Goal: Information Seeking & Learning: Learn about a topic

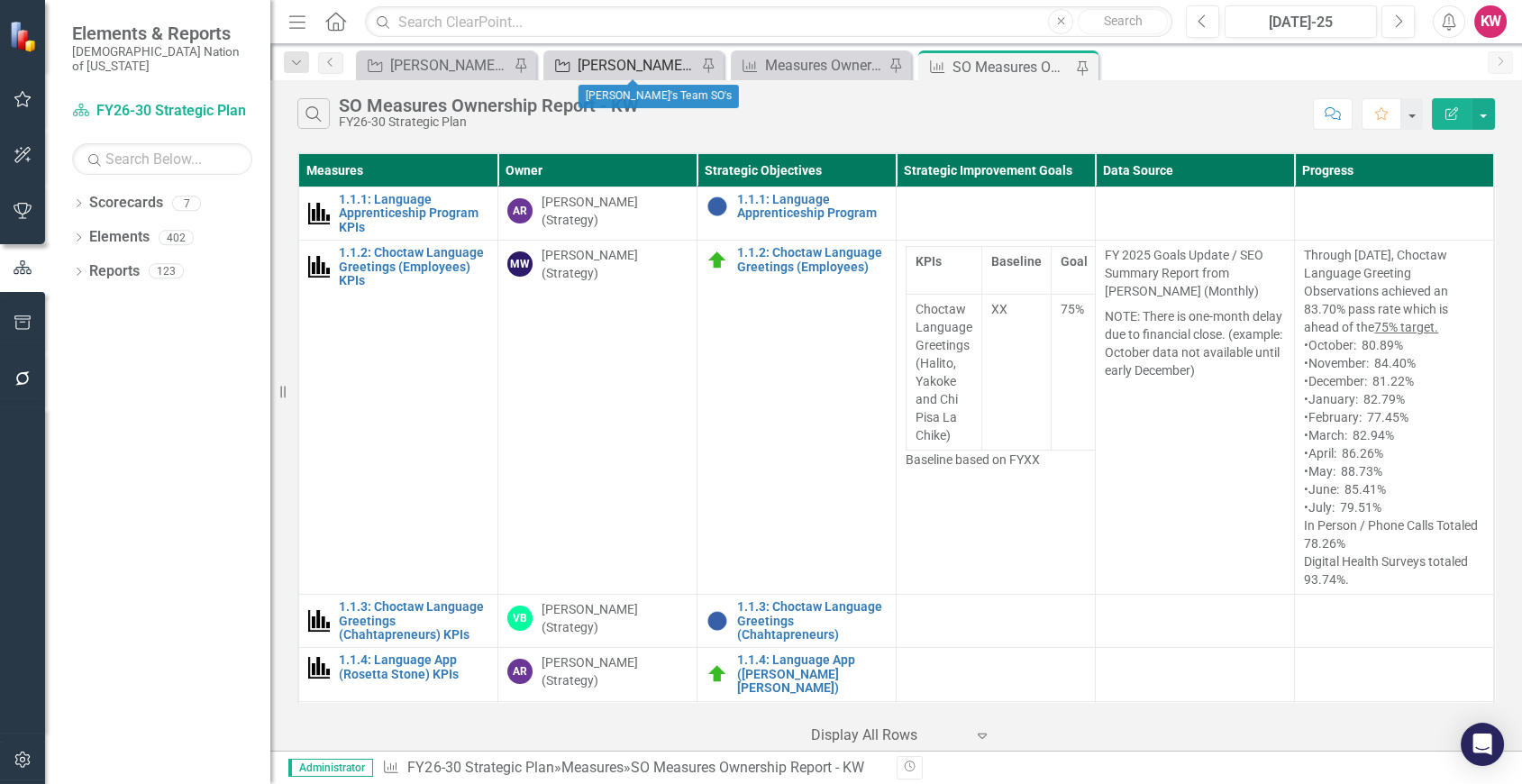
click at [622, 65] on div "[PERSON_NAME]'s Team SO's" at bounding box center [637, 65] width 119 height 23
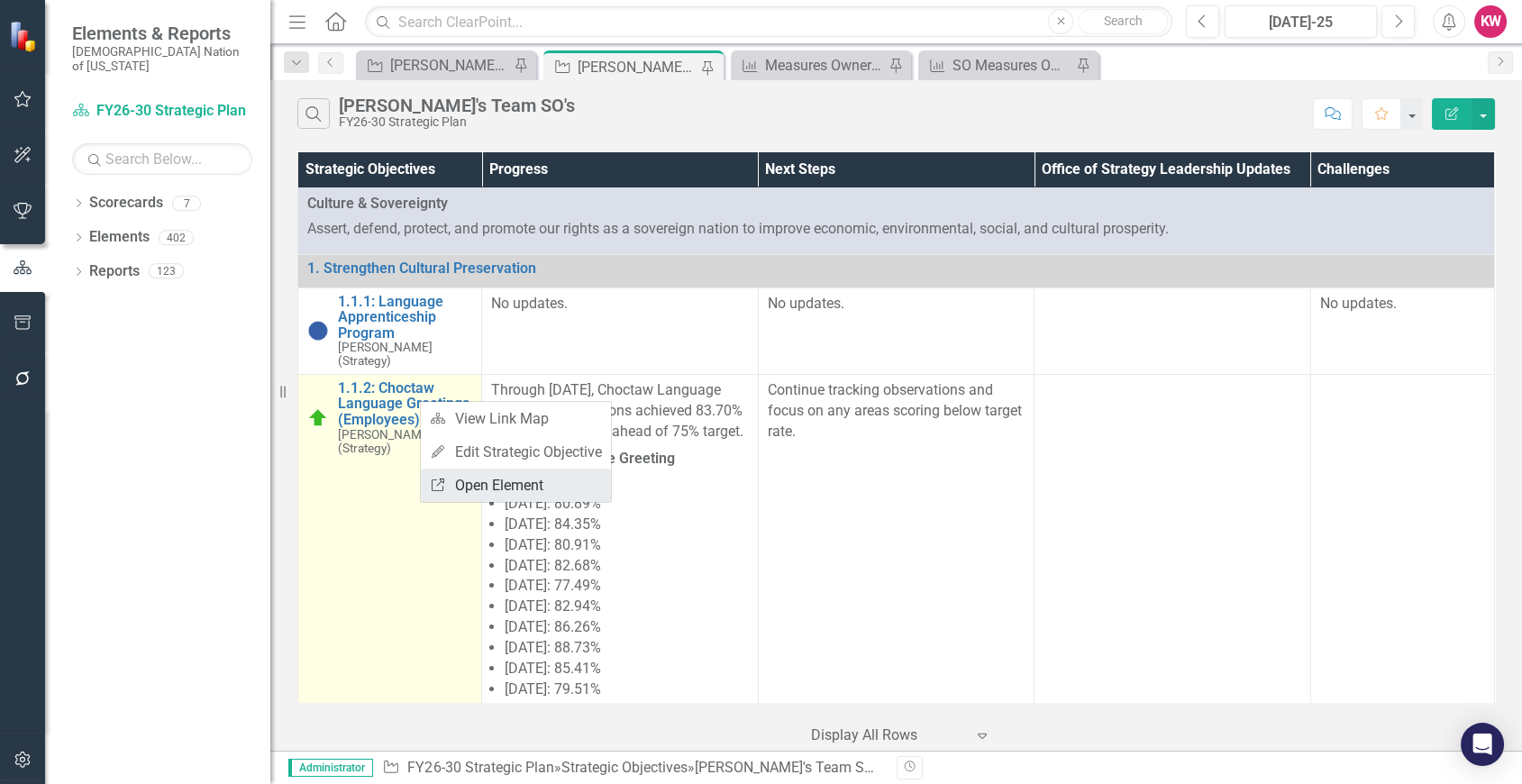
click at [484, 488] on link "Link Open Element" at bounding box center [516, 485] width 191 height 33
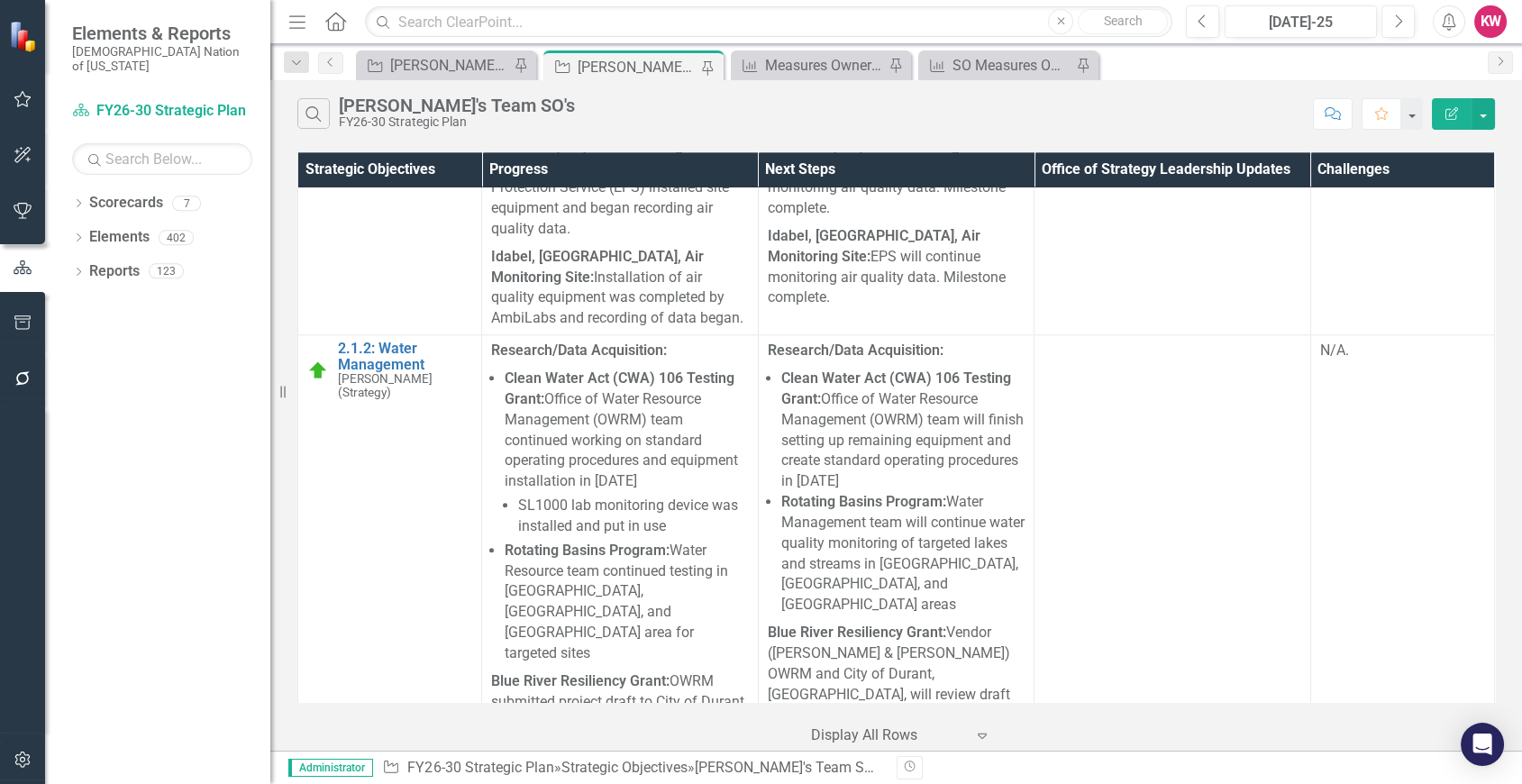
scroll to position [6005, 0]
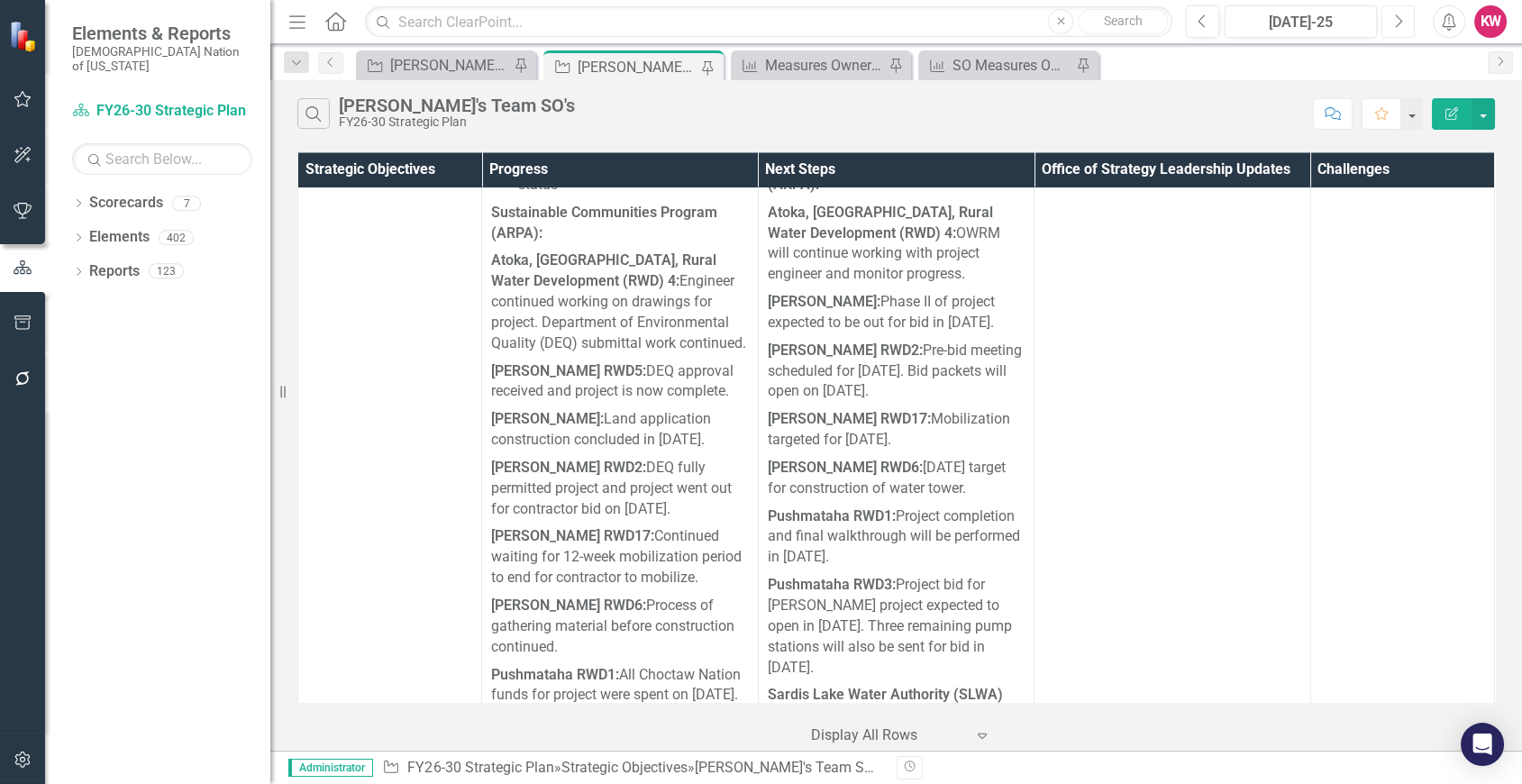
click at [1396, 21] on icon "Next" at bounding box center [1398, 22] width 10 height 16
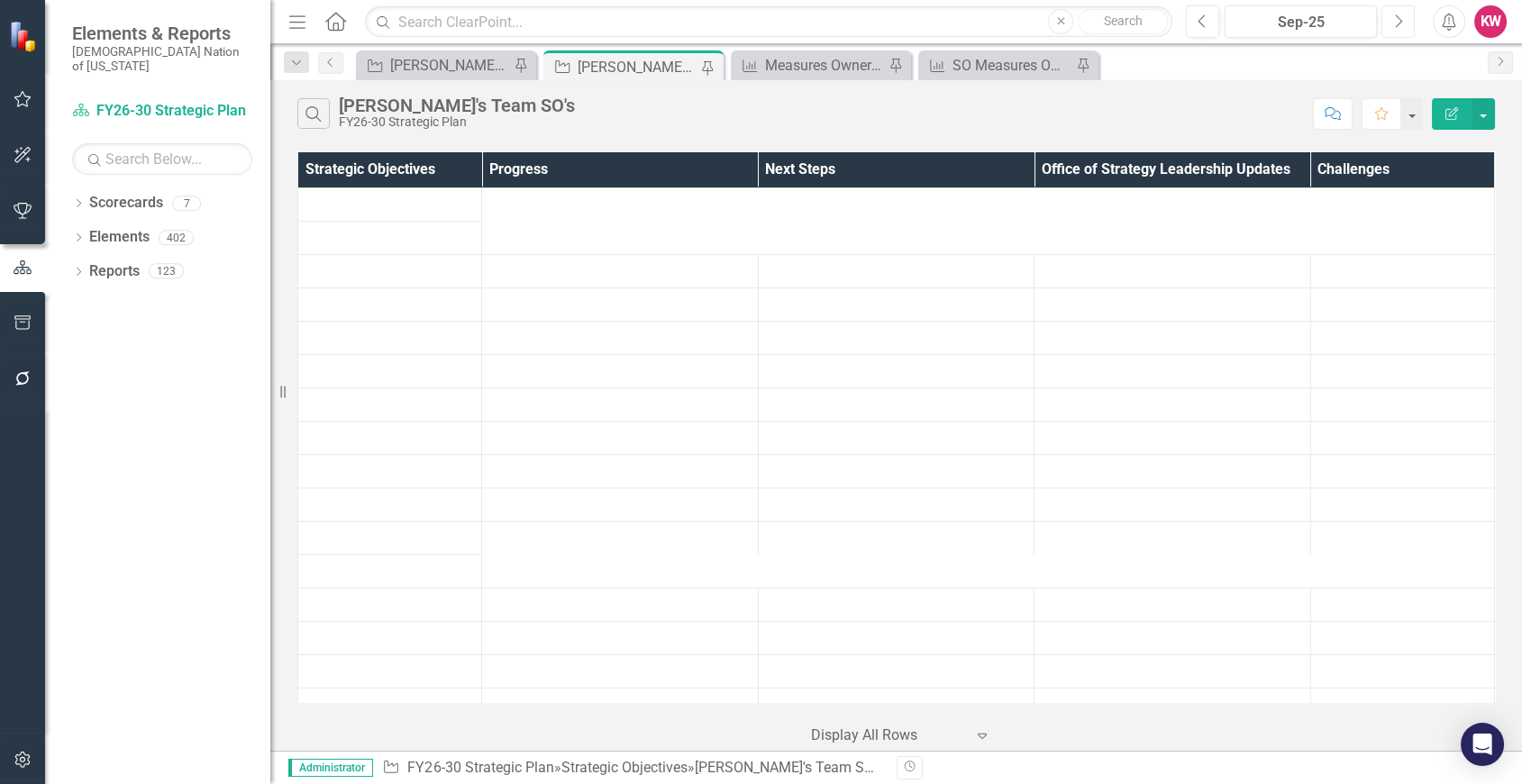
scroll to position [1301, 0]
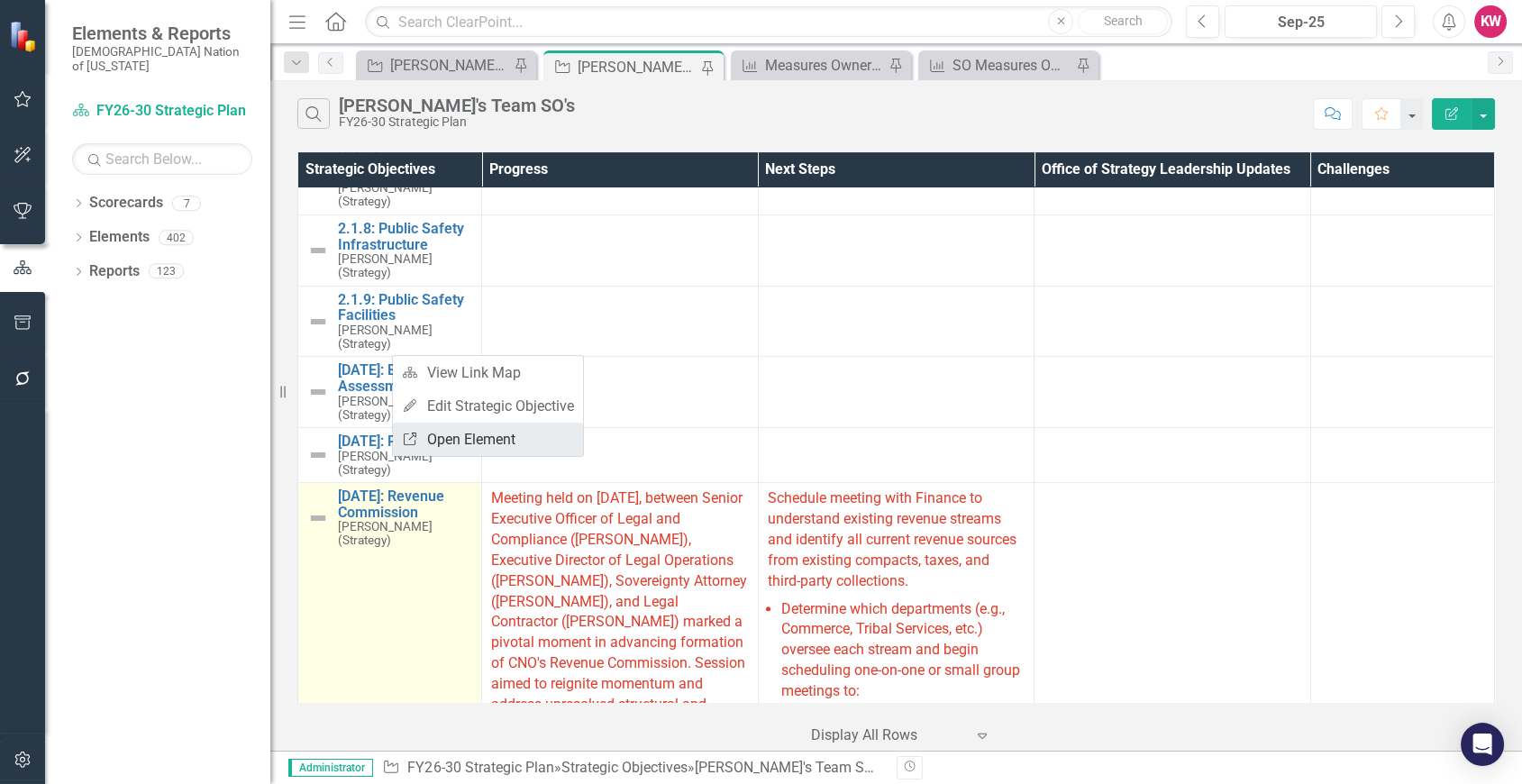
click at [463, 430] on link "Link Open Element" at bounding box center [488, 439] width 191 height 33
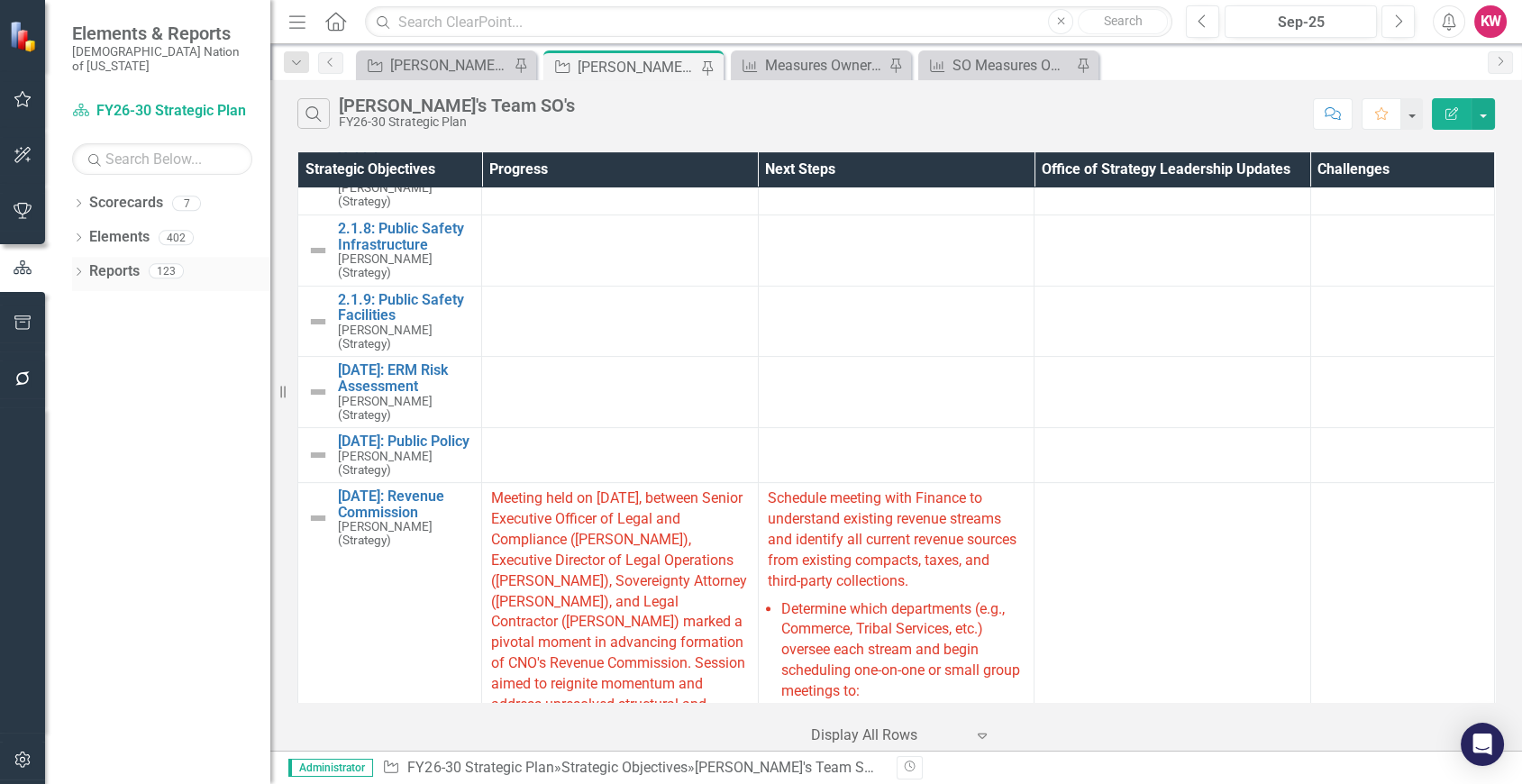
click at [118, 261] on link "Reports" at bounding box center [114, 271] width 51 height 21
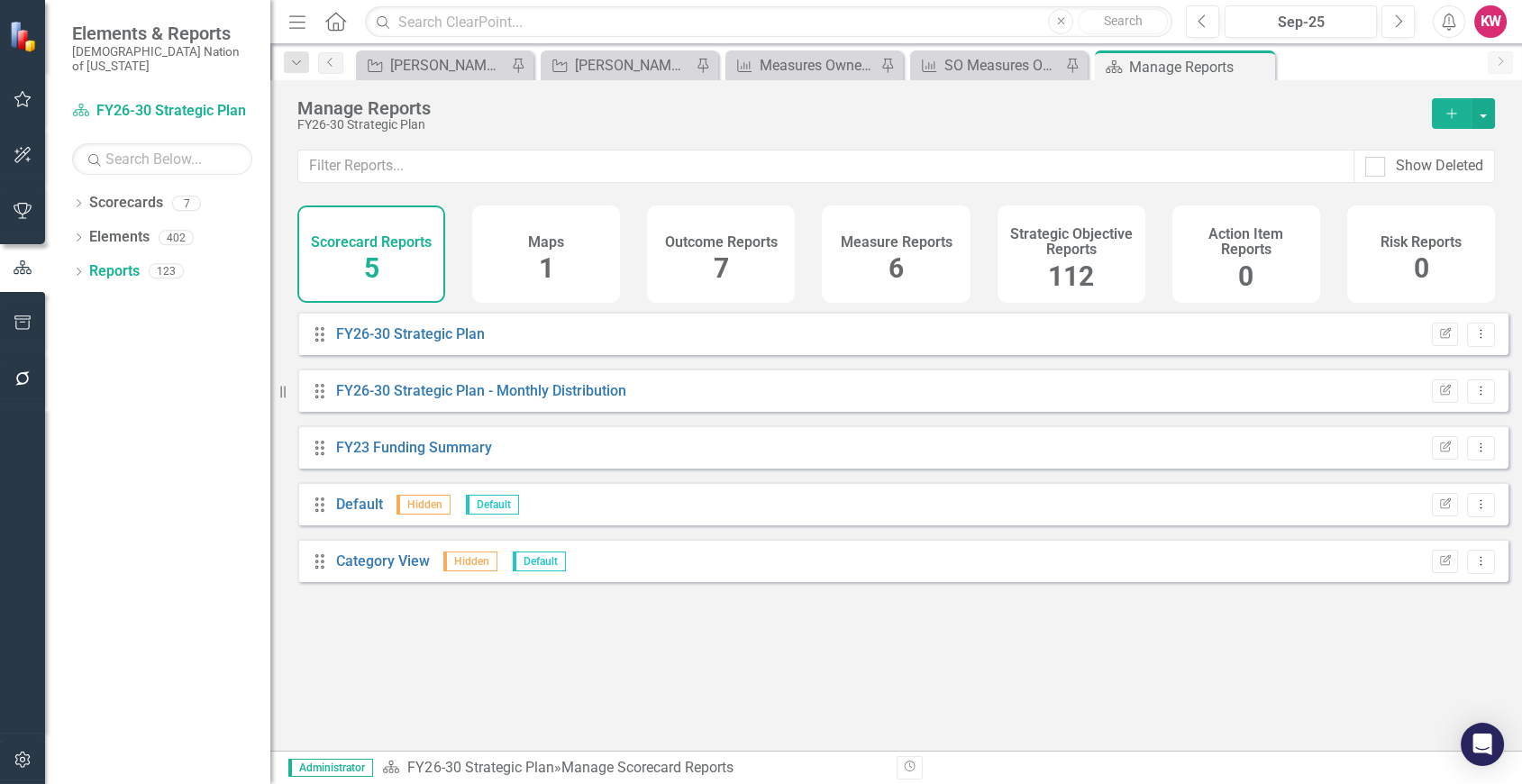
click at [1075, 274] on span "112" at bounding box center [1071, 276] width 46 height 32
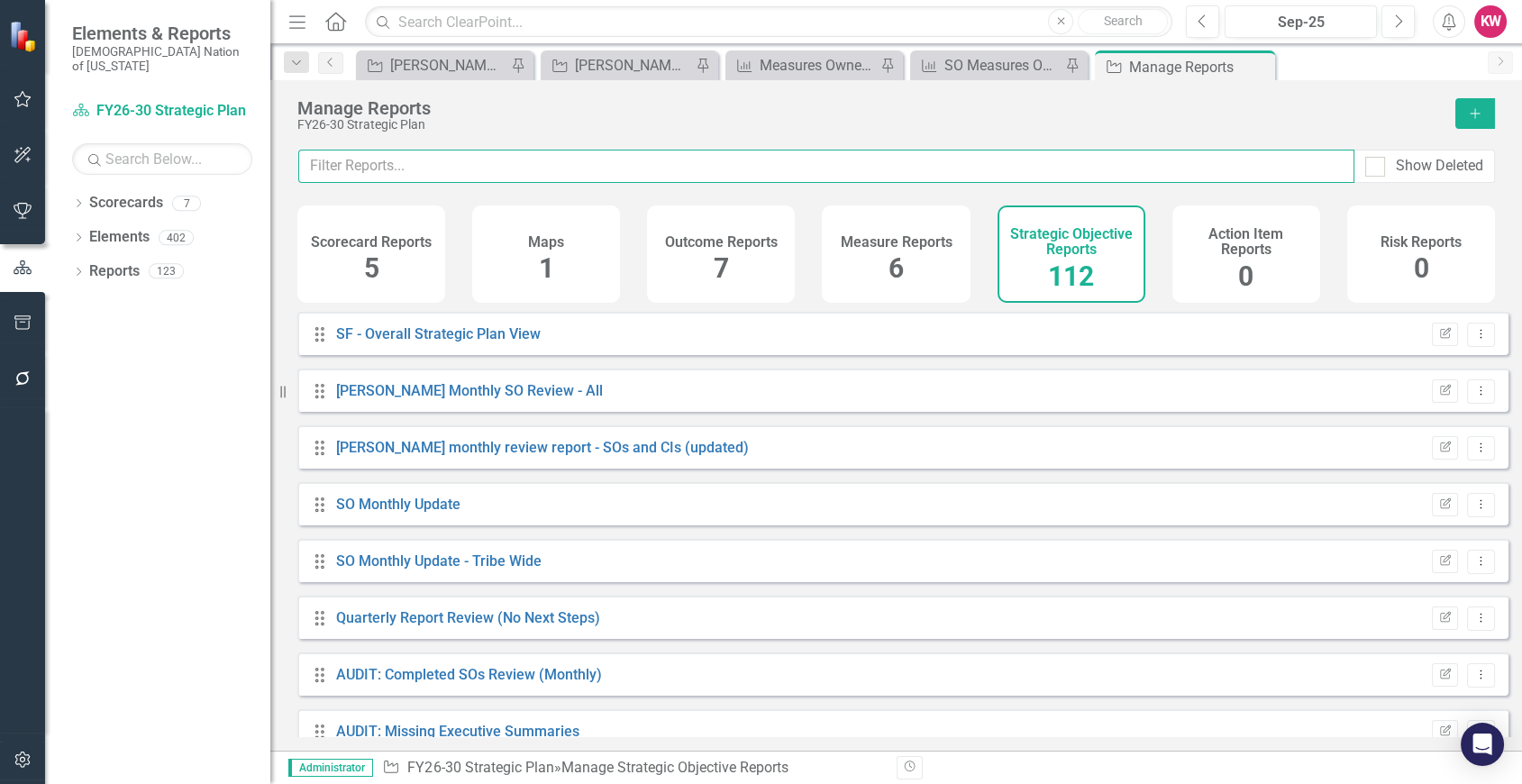
click at [1011, 168] on input "text" at bounding box center [826, 166] width 1056 height 33
type input "V"
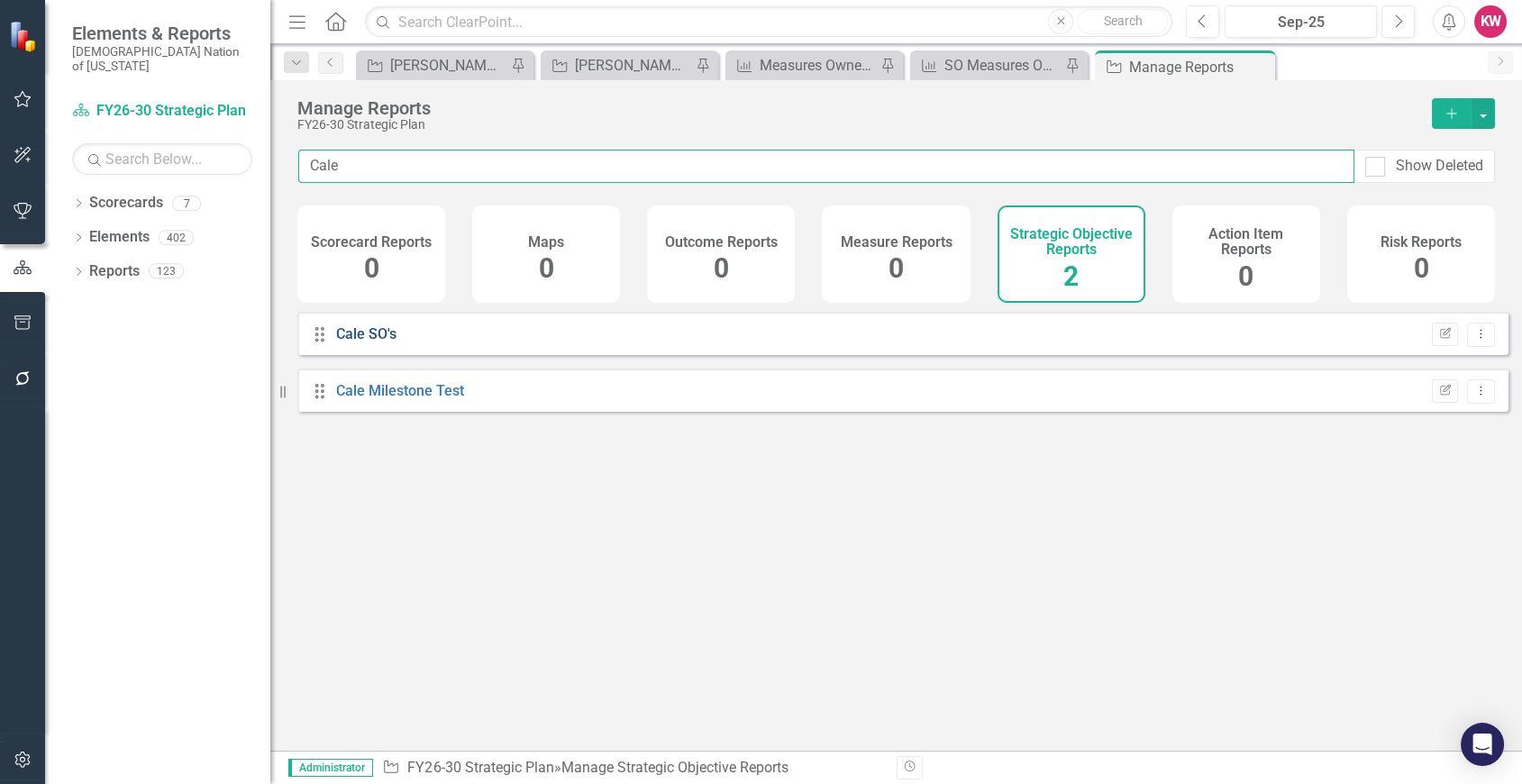
type input "Cale"
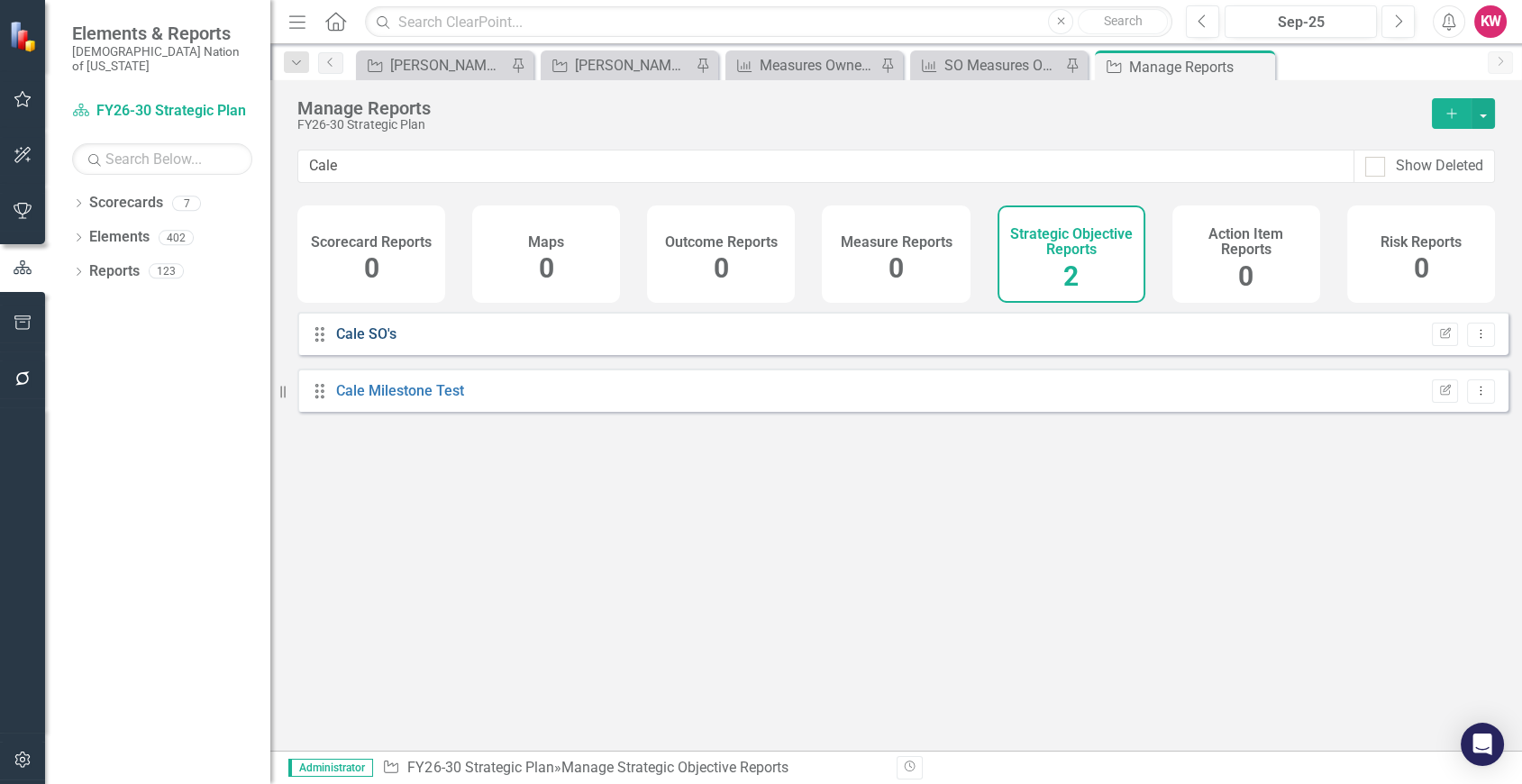
click at [348, 342] on link "Cale SO's" at bounding box center [366, 333] width 61 height 17
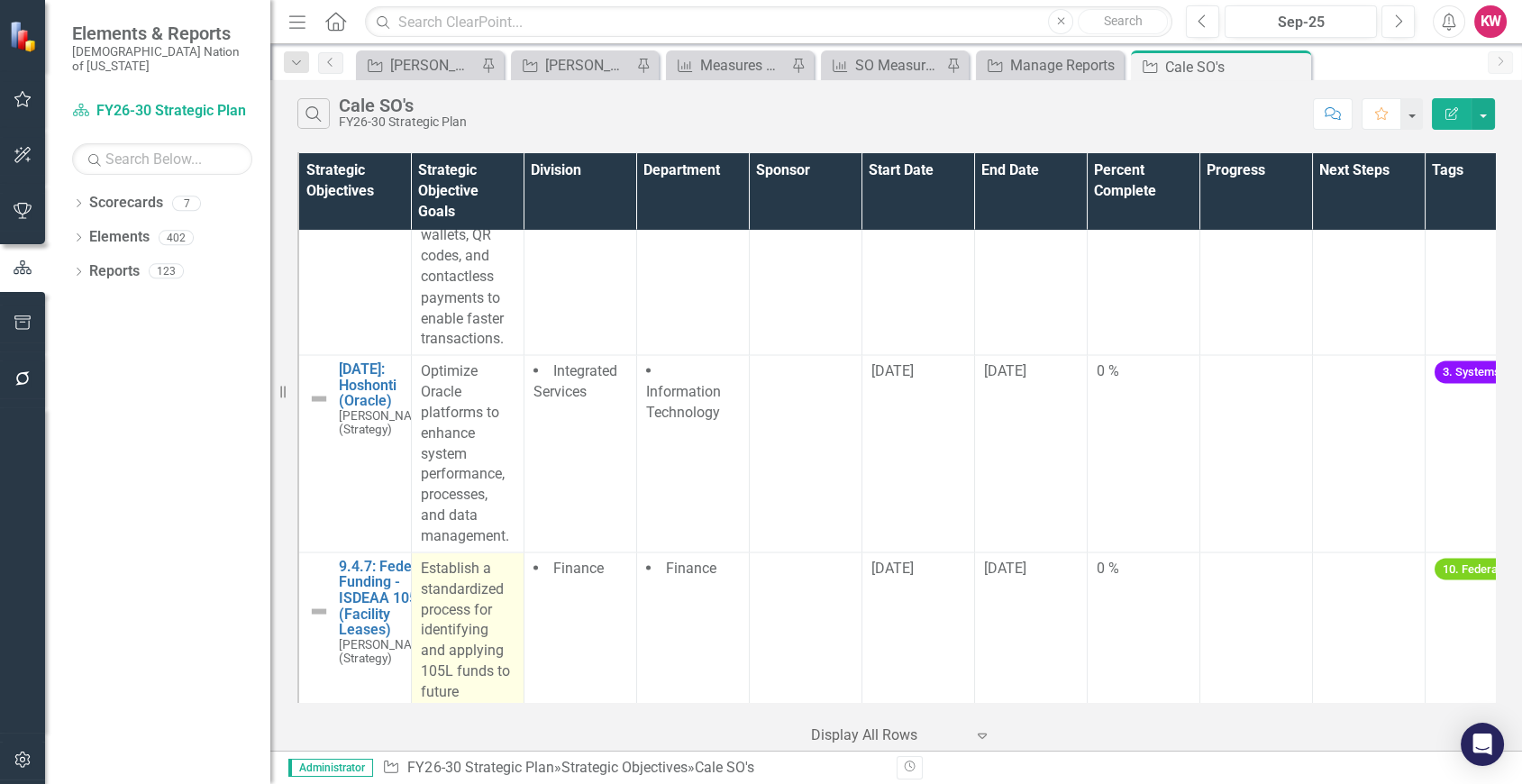
scroll to position [6706, 0]
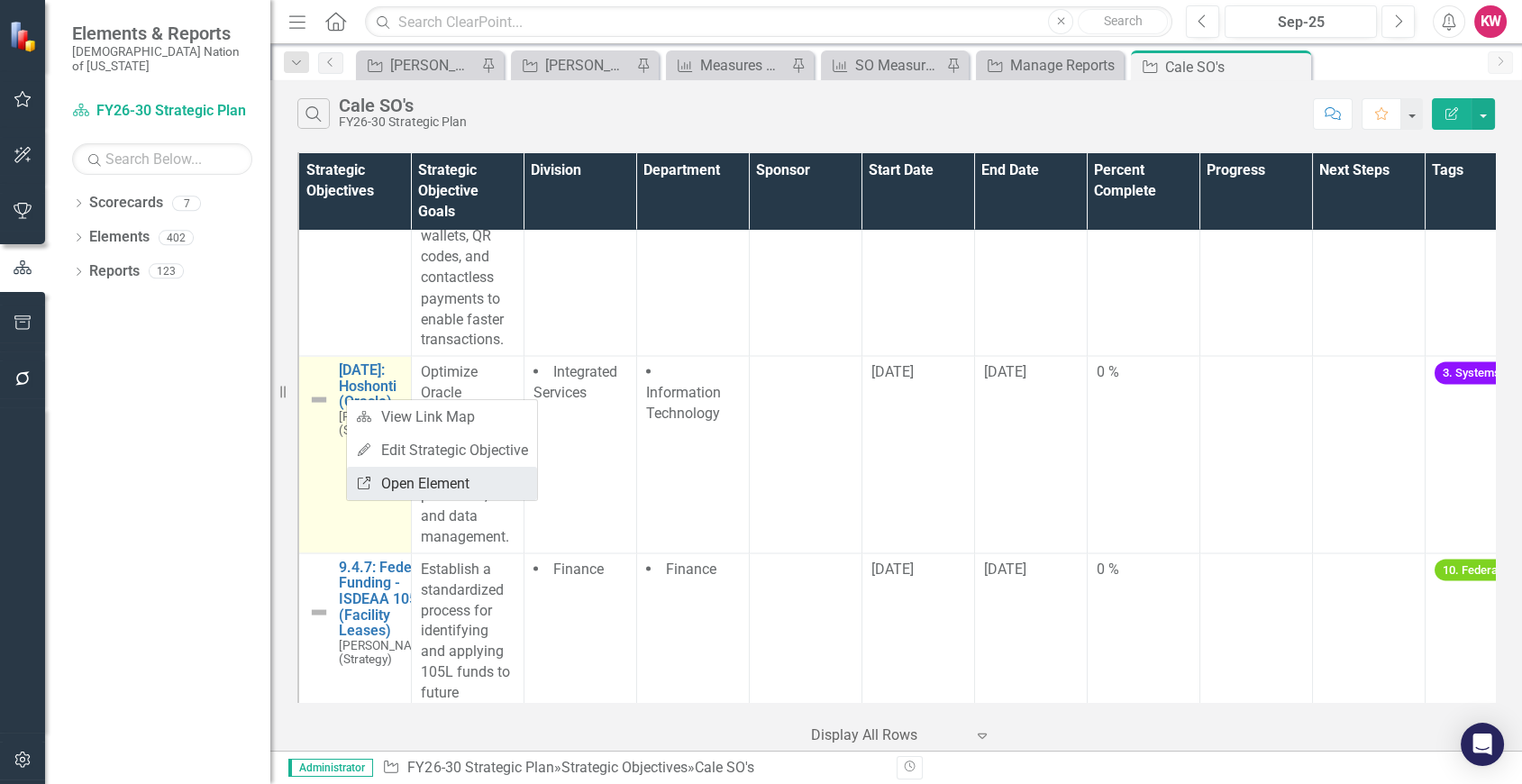
click at [400, 475] on link "Link Open Element" at bounding box center [442, 483] width 191 height 33
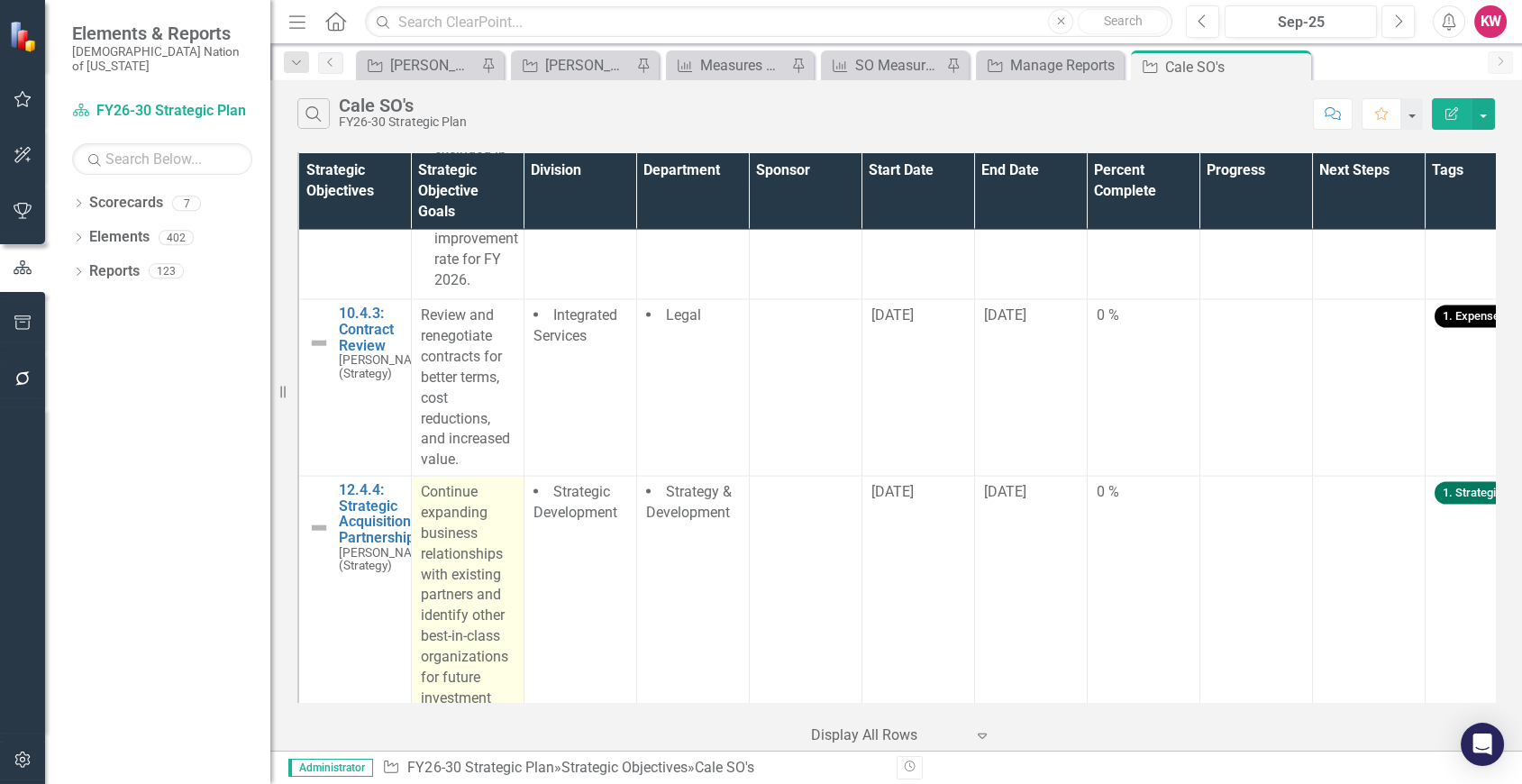
scroll to position [8207, 0]
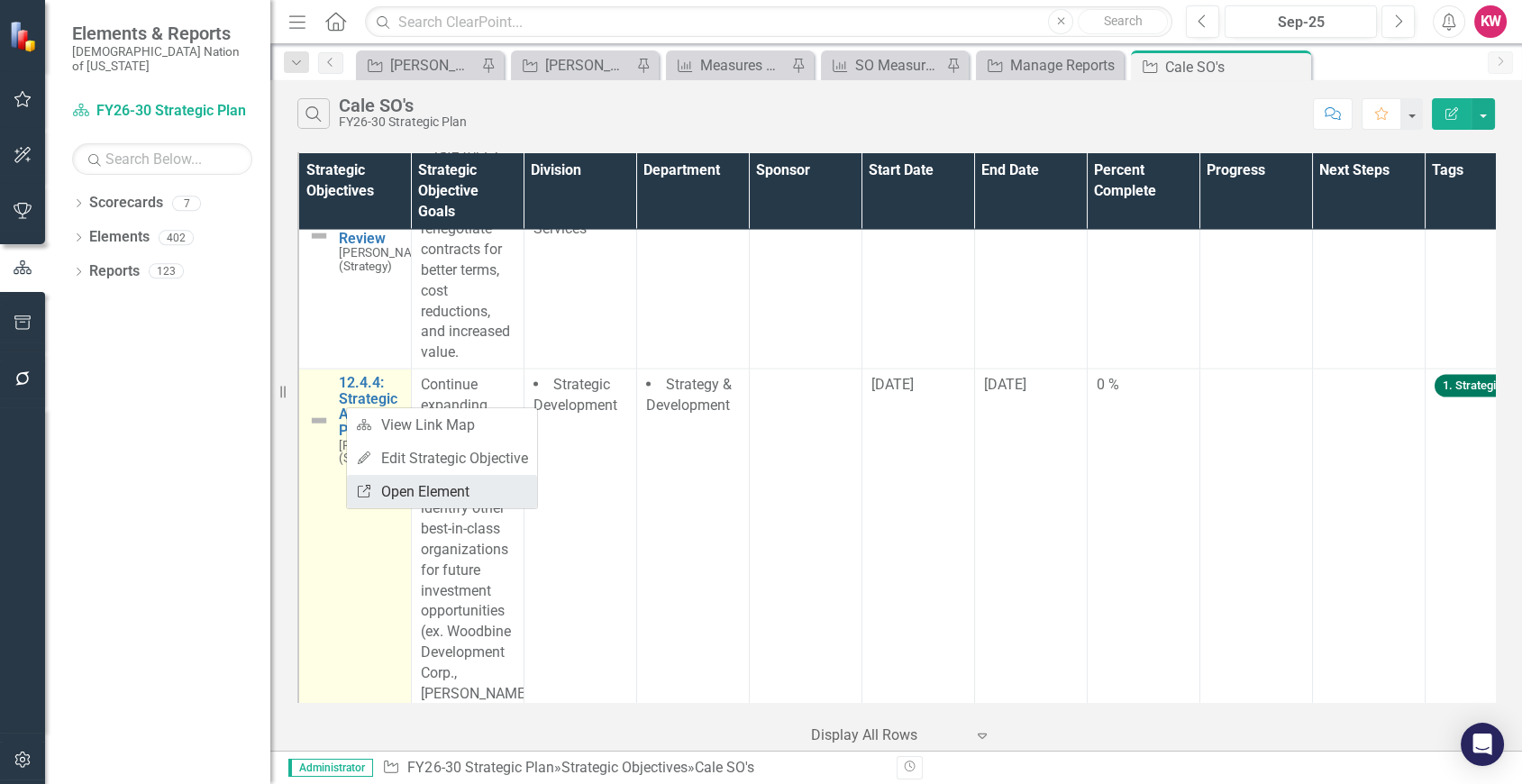
click at [407, 492] on link "Link Open Element" at bounding box center [442, 491] width 191 height 33
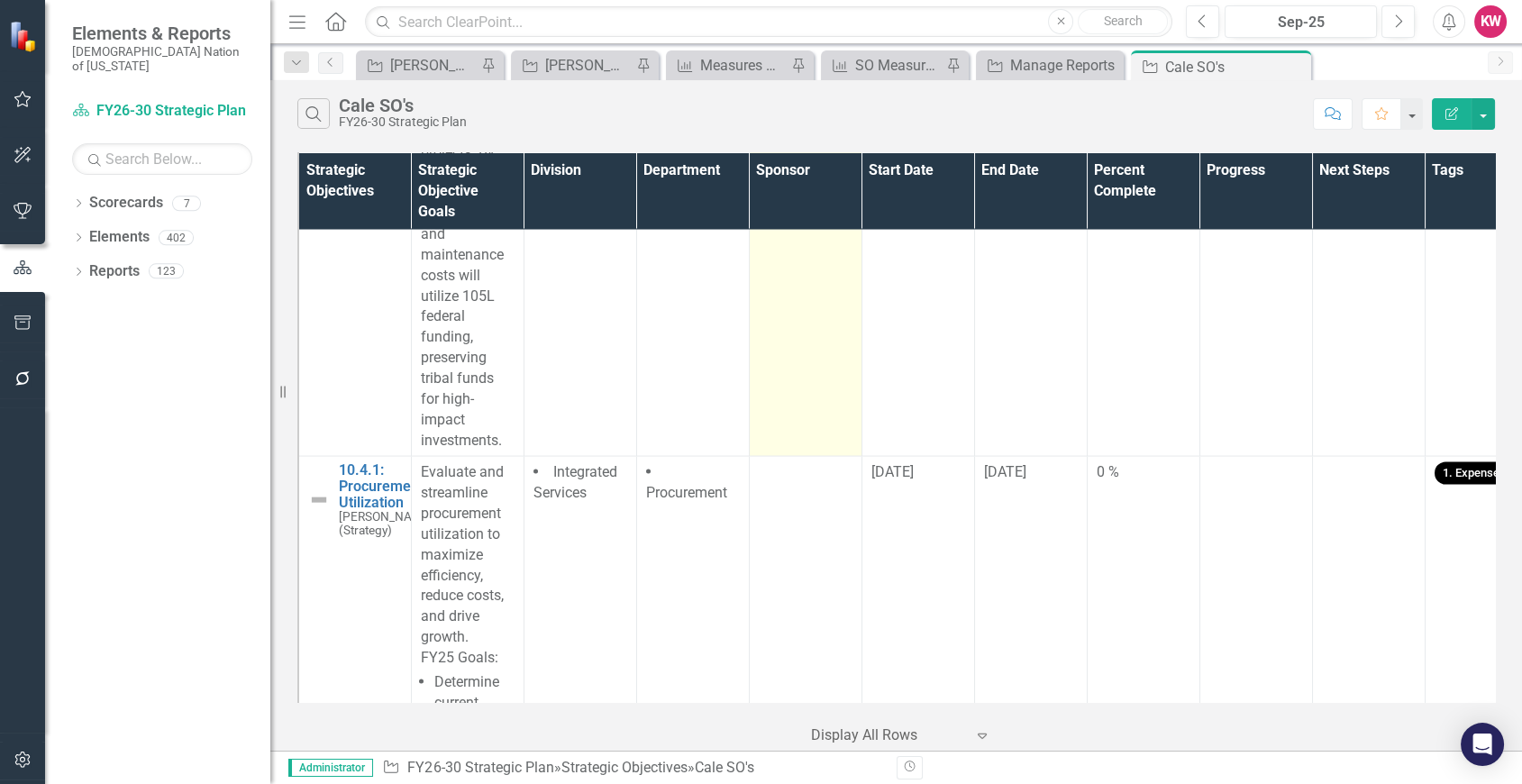
scroll to position [6905, 0]
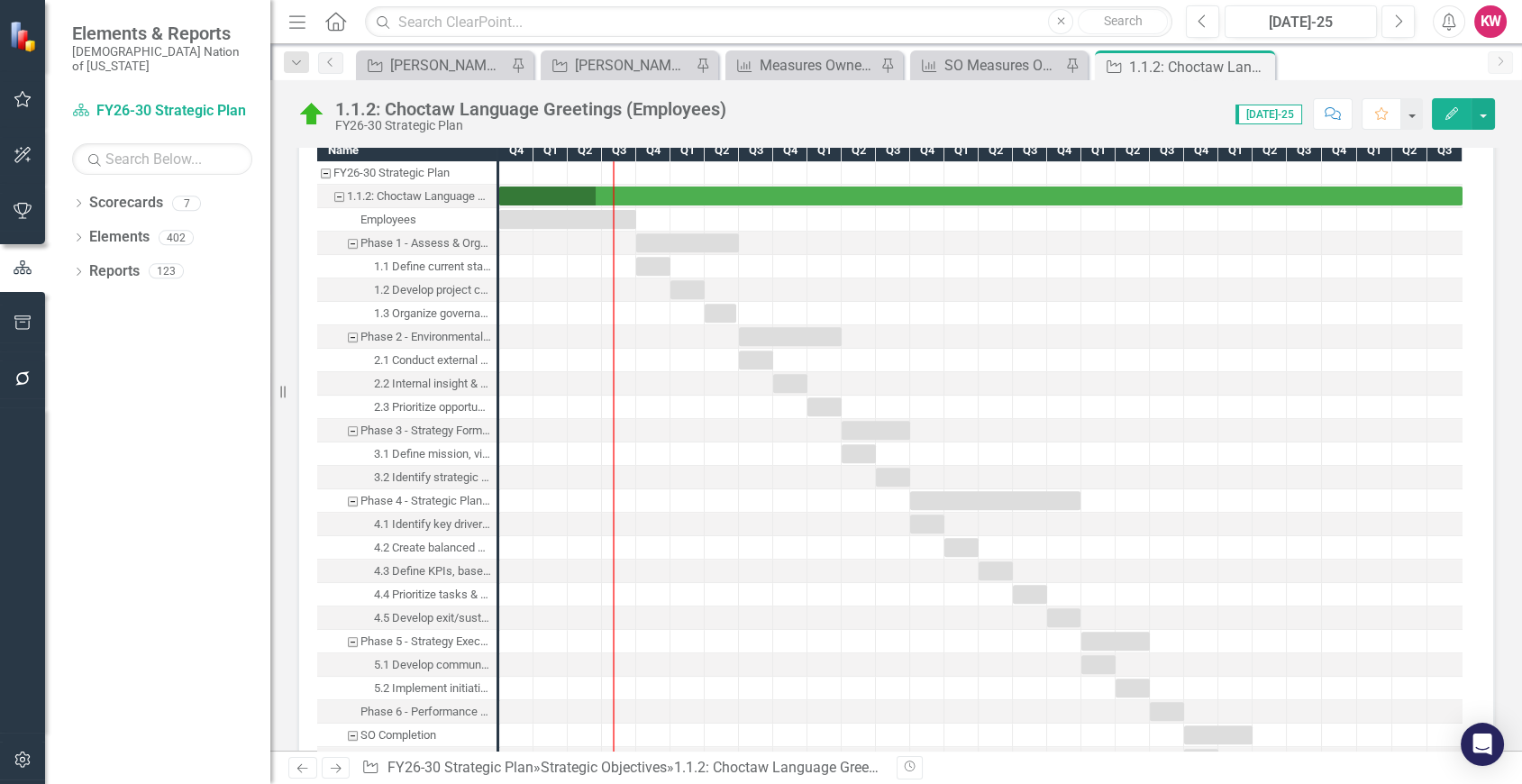
scroll to position [1301, 0]
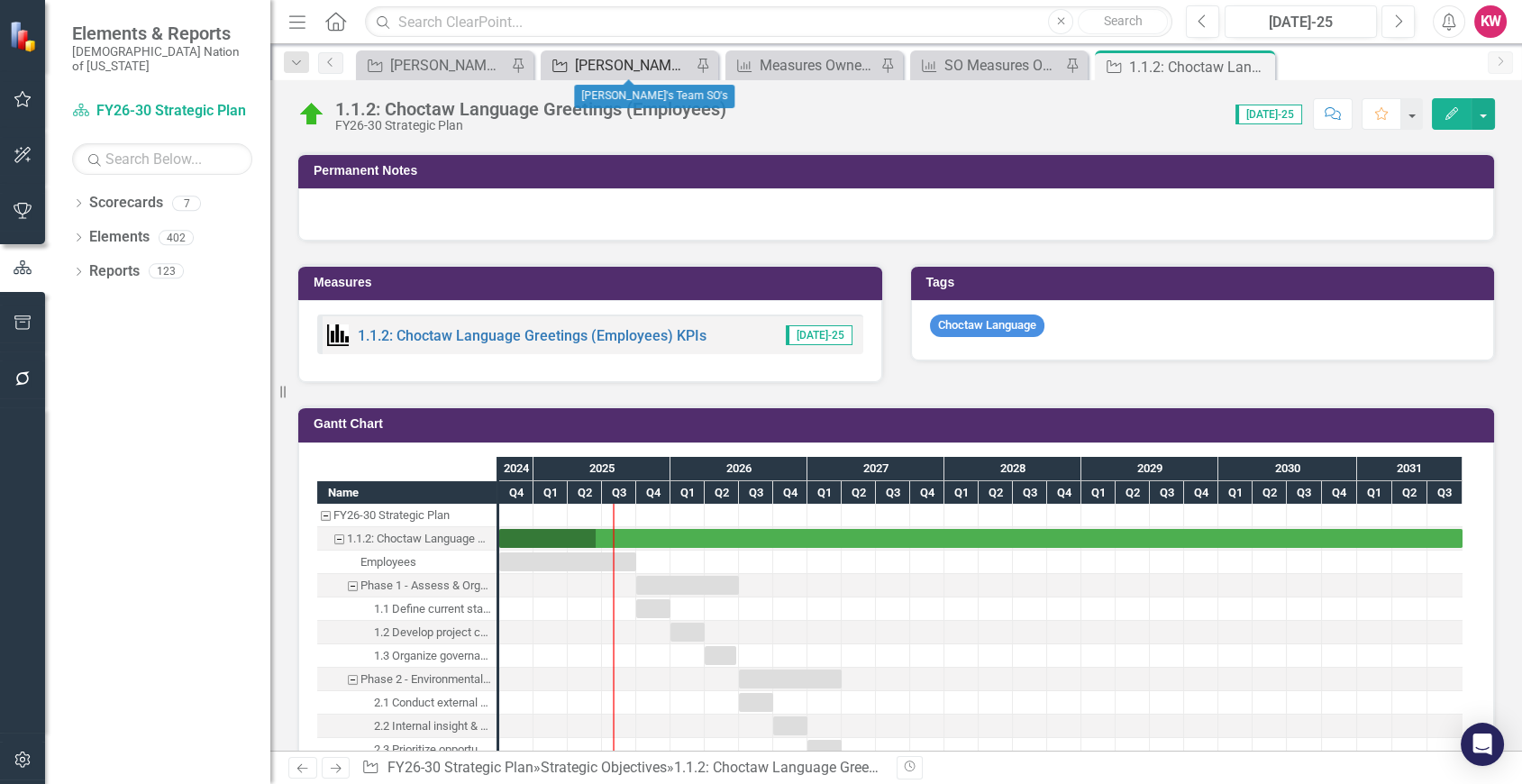
click at [622, 67] on div "[PERSON_NAME]'s Team SO's" at bounding box center [633, 65] width 117 height 23
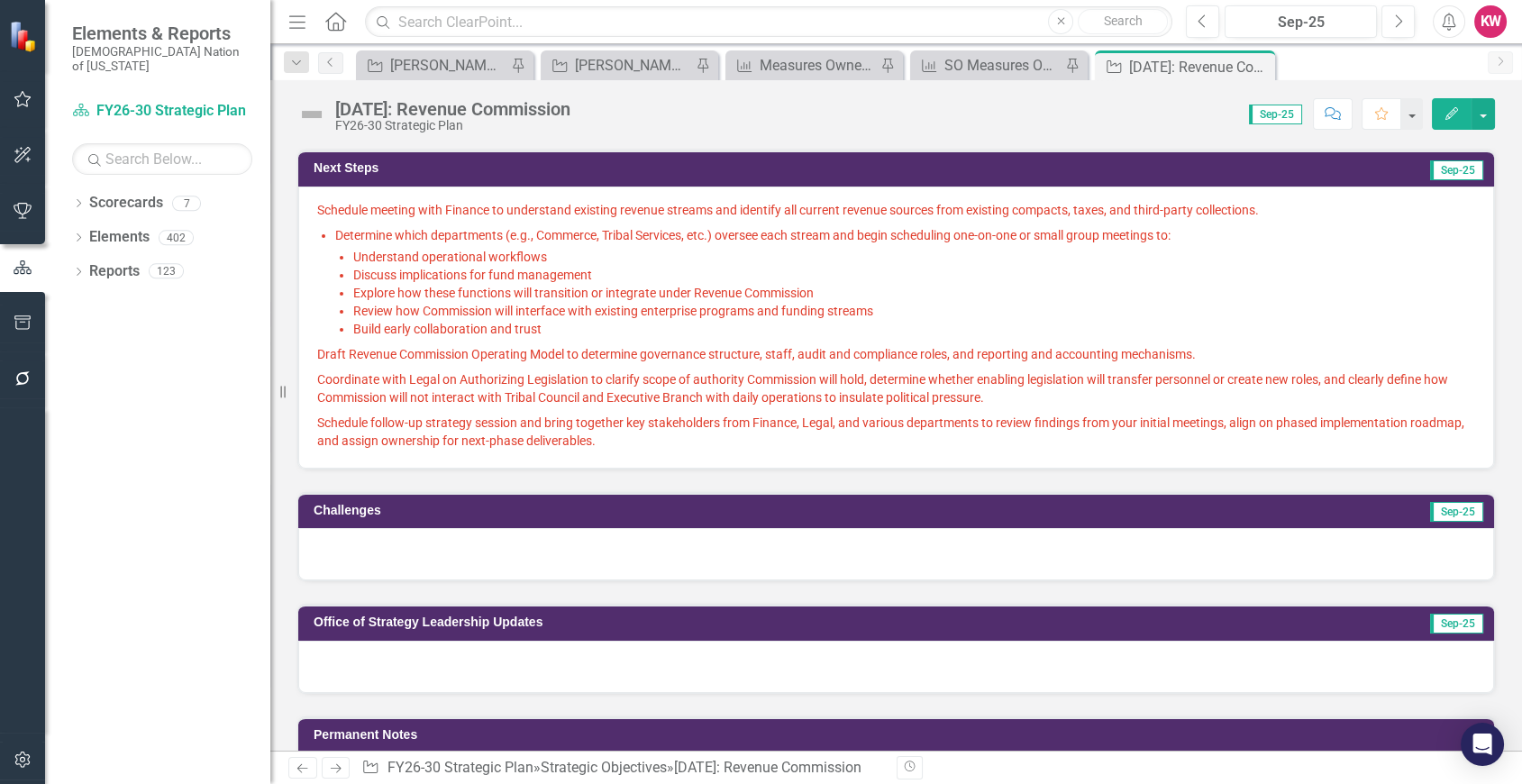
scroll to position [199, 0]
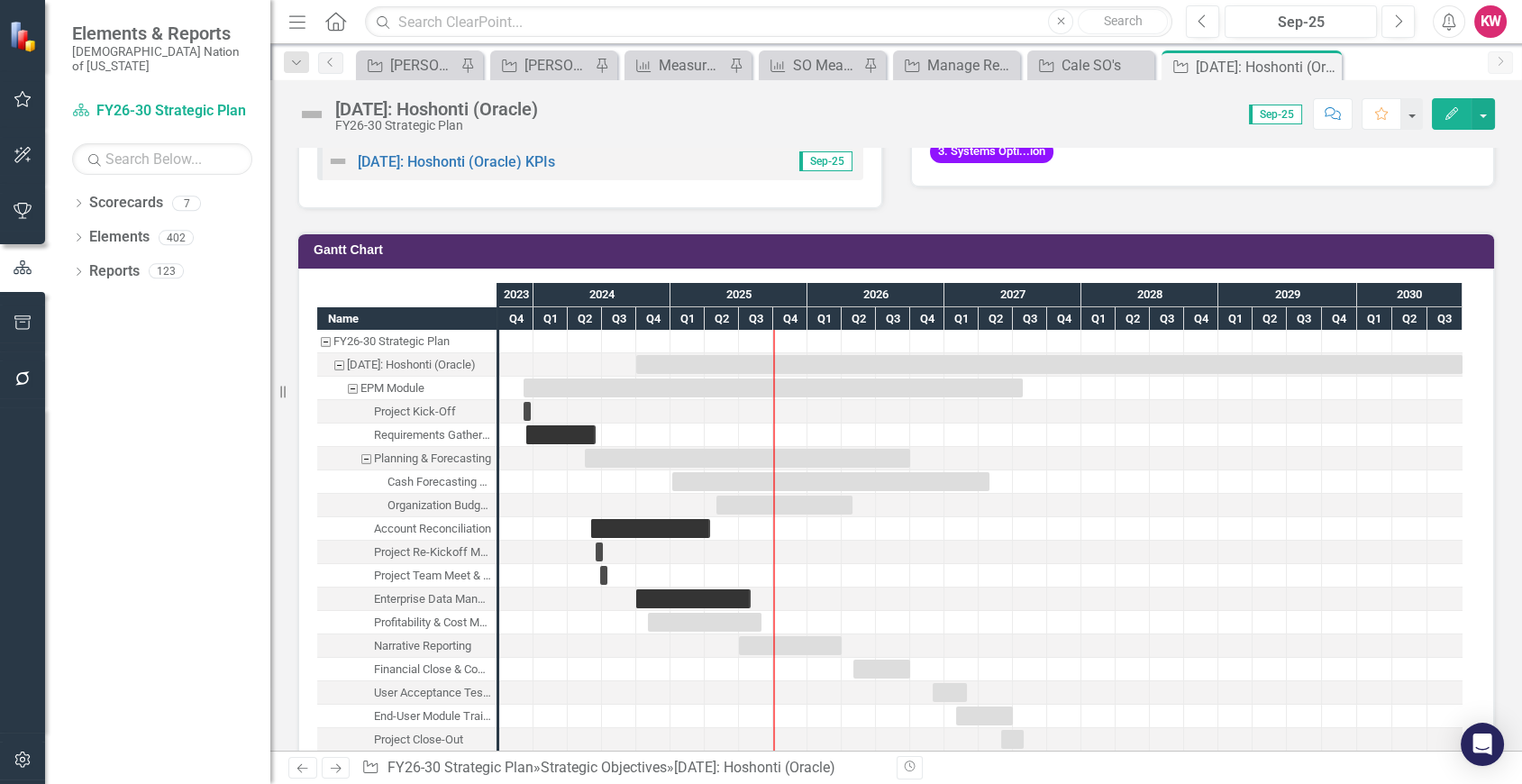
scroll to position [1201, 0]
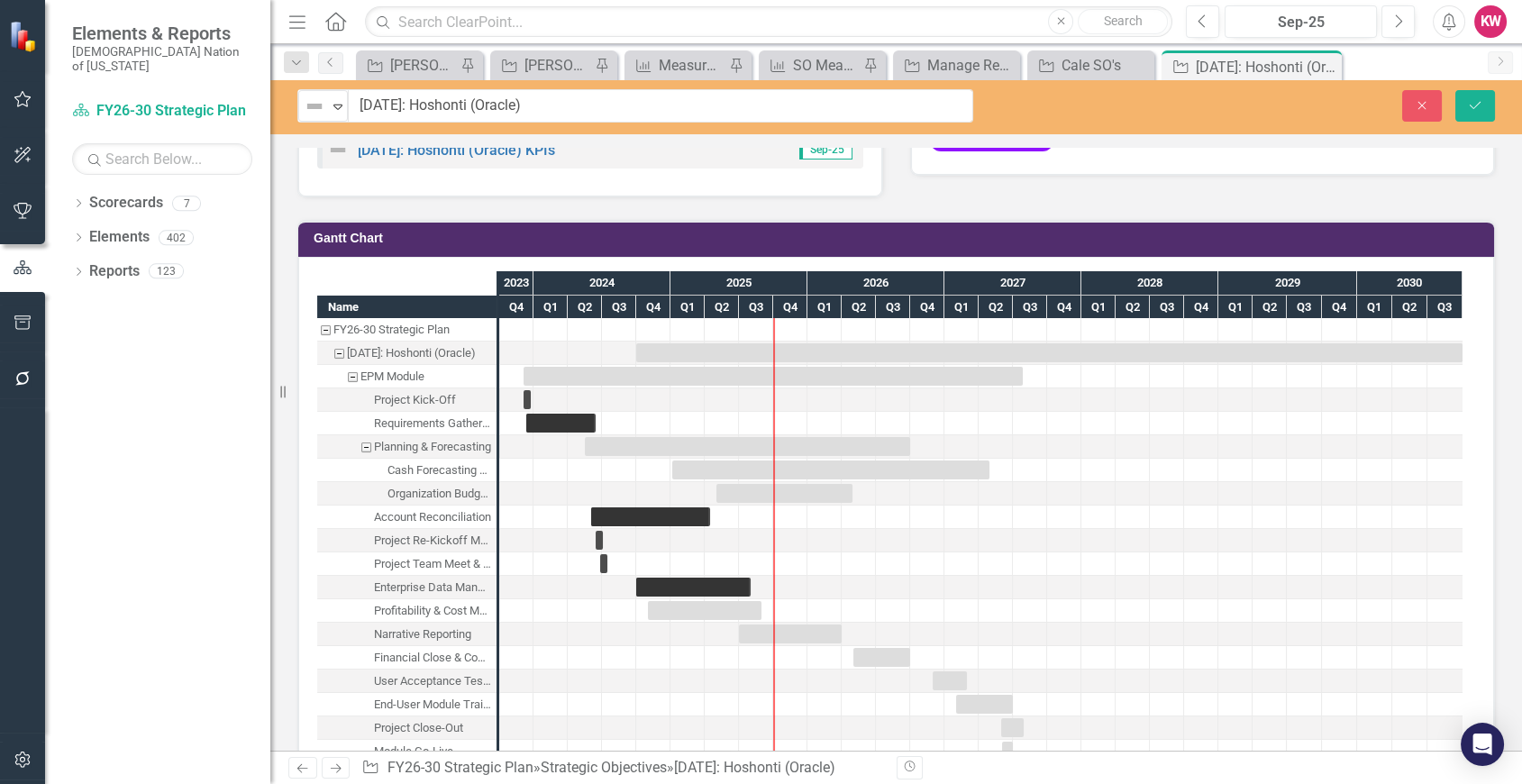
drag, startPoint x: 334, startPoint y: 106, endPoint x: 540, endPoint y: 106, distance: 206.0
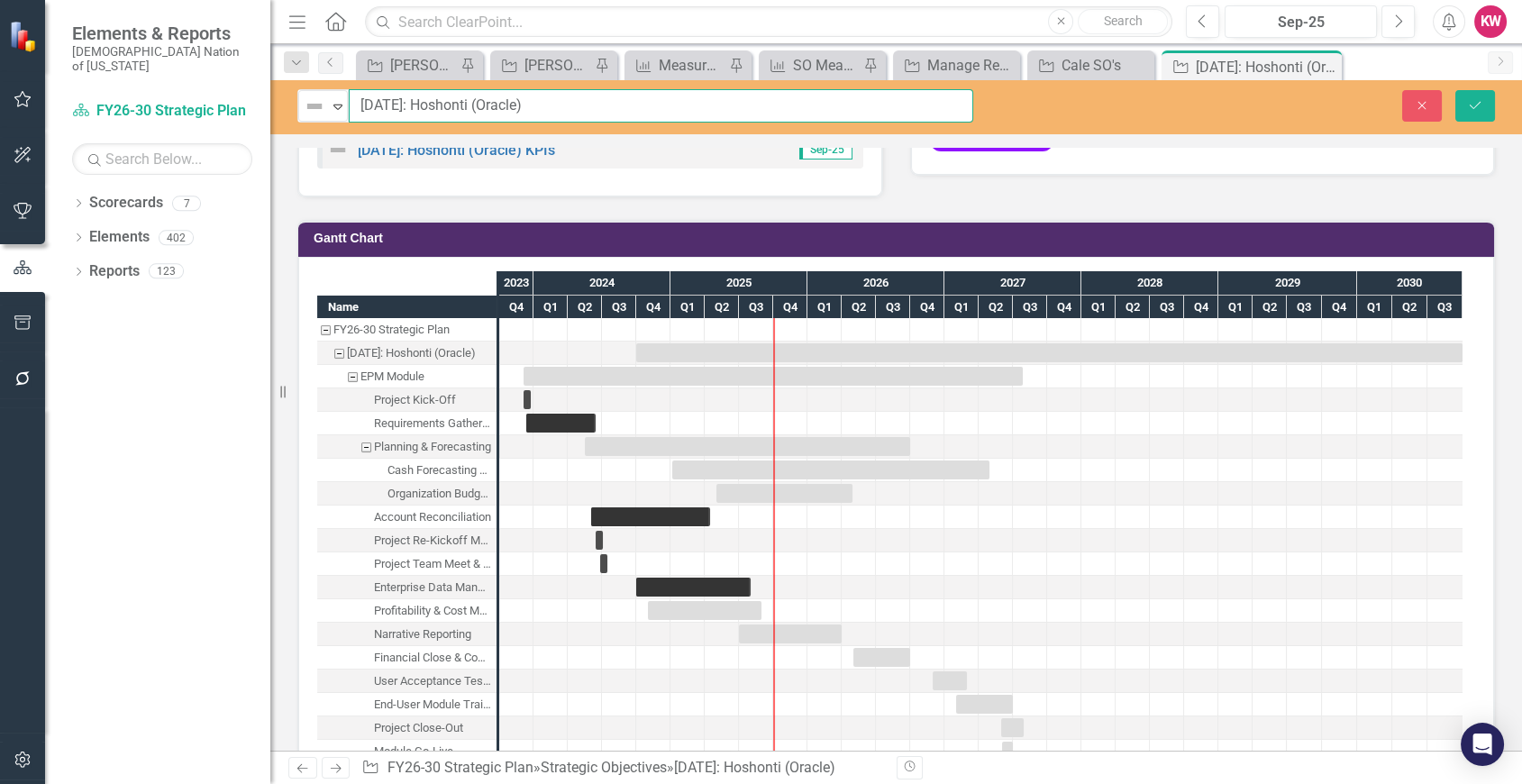
drag, startPoint x: 549, startPoint y: 102, endPoint x: 358, endPoint y: 101, distance: 191.0
click at [358, 101] on input "[DATE]: Hoshonti (Oracle)" at bounding box center [662, 105] width 625 height 33
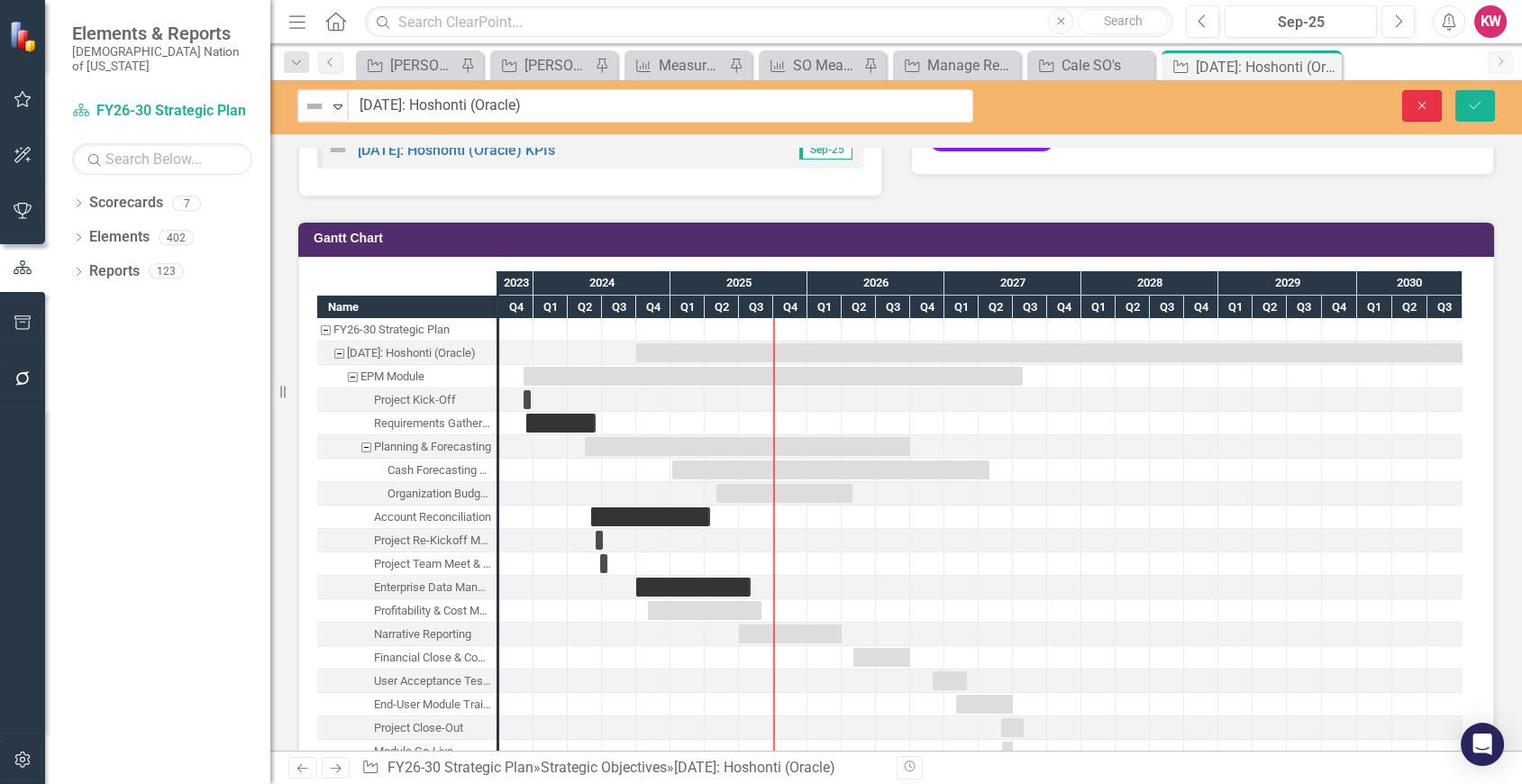
click at [1419, 107] on icon "Close" at bounding box center [1422, 105] width 16 height 13
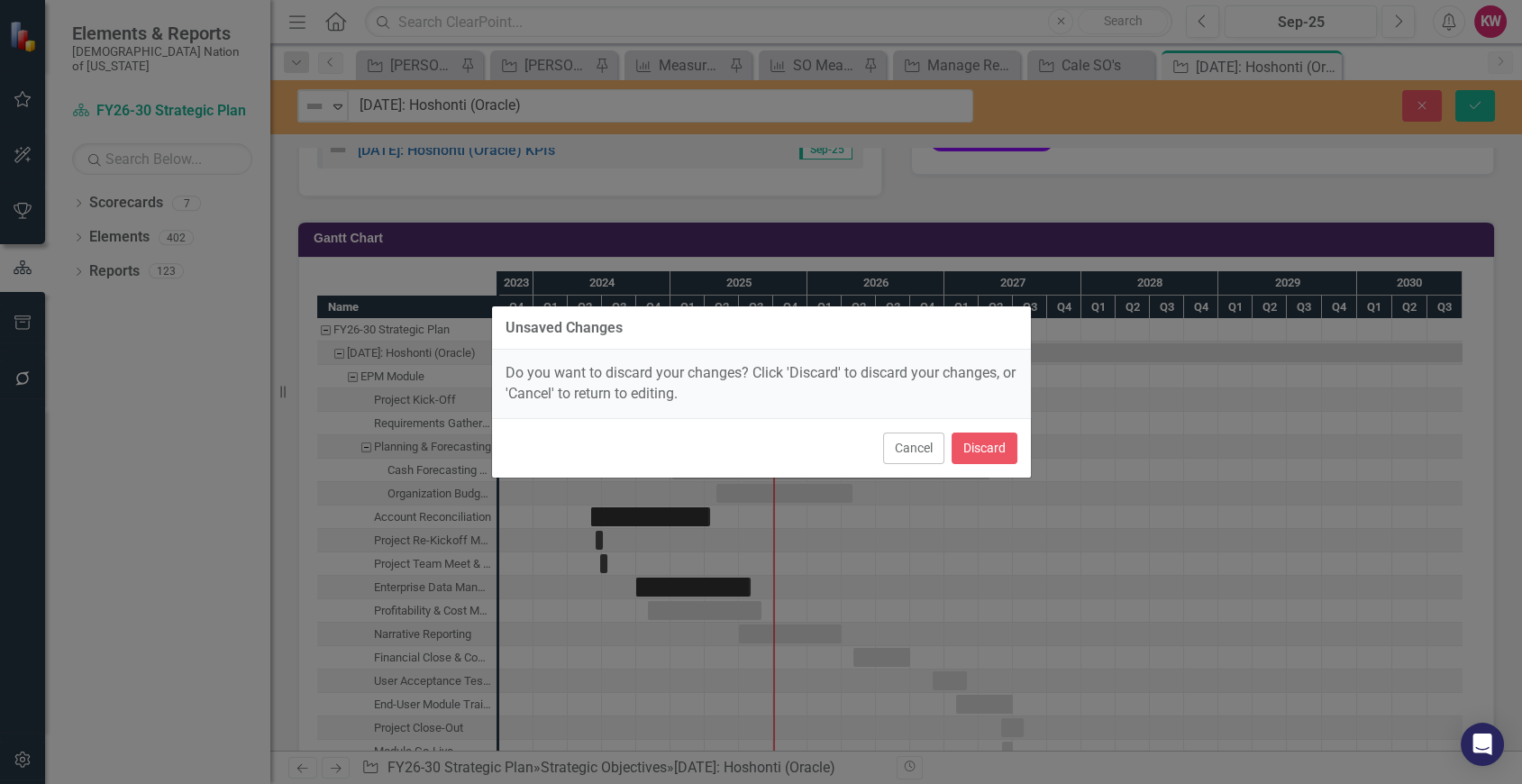
drag, startPoint x: 906, startPoint y: 456, endPoint x: 937, endPoint y: 376, distance: 85.8
click at [909, 450] on button "Cancel" at bounding box center [913, 448] width 61 height 32
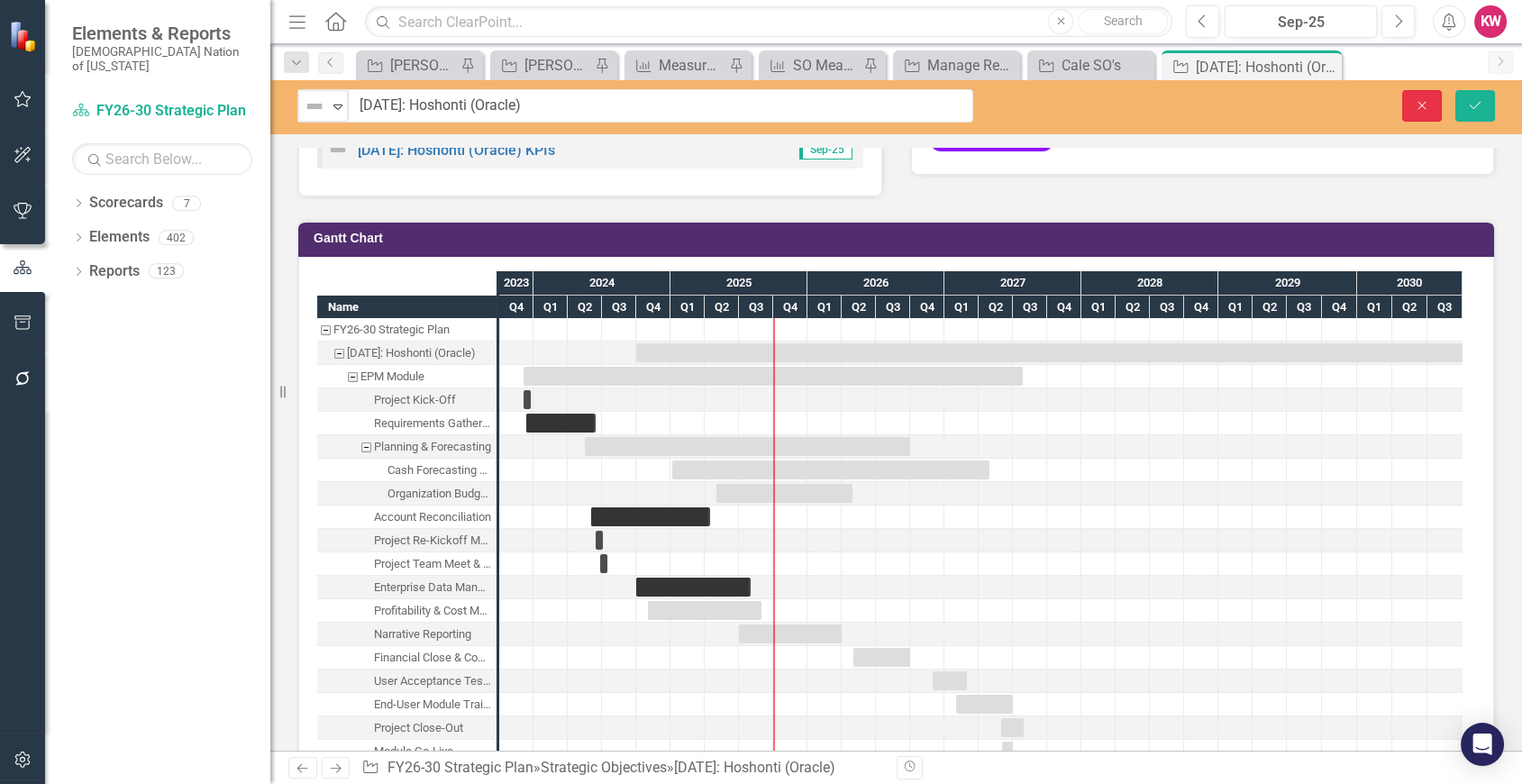
click at [1416, 100] on icon "Close" at bounding box center [1422, 105] width 16 height 13
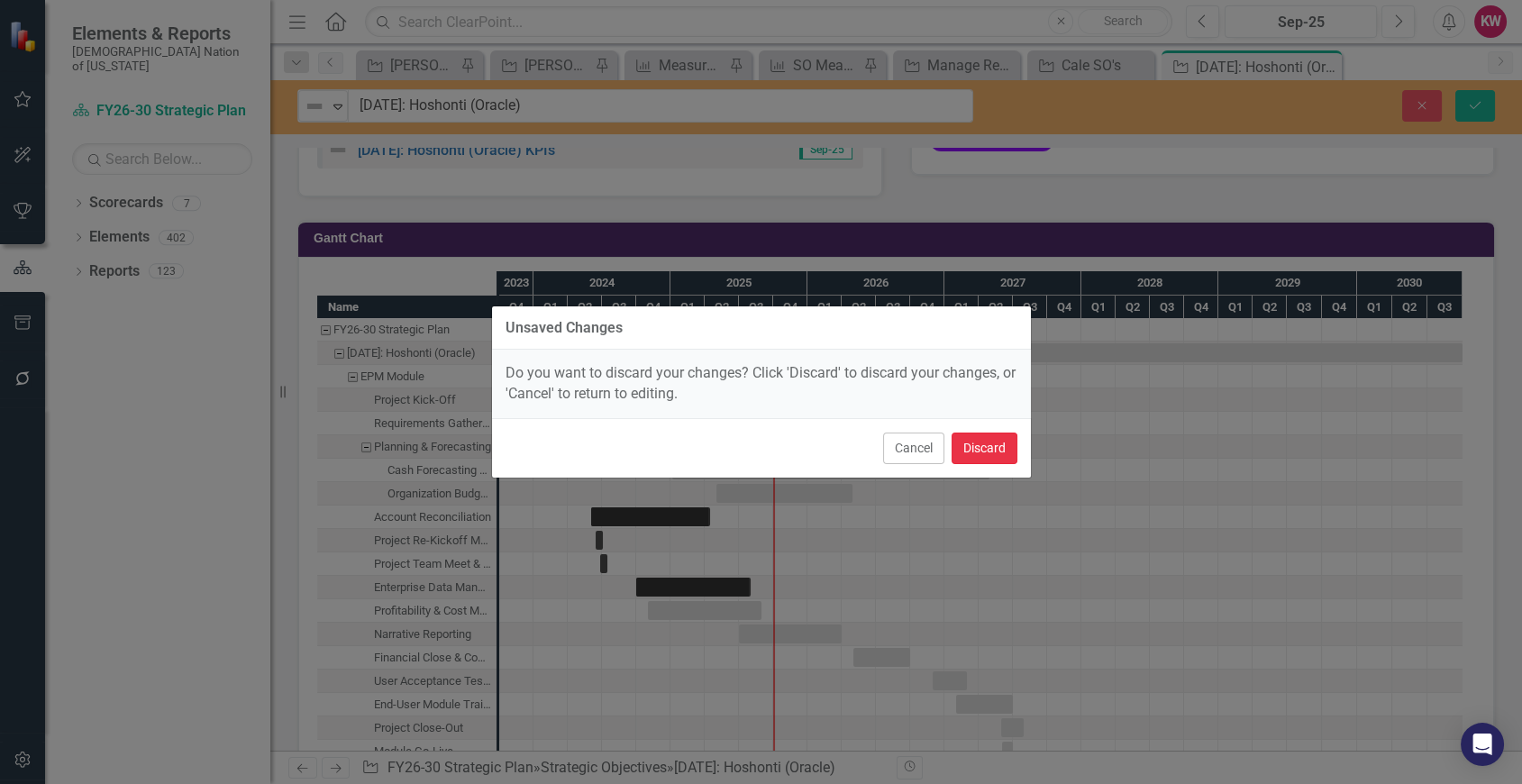
click at [983, 447] on button "Discard" at bounding box center [985, 448] width 66 height 32
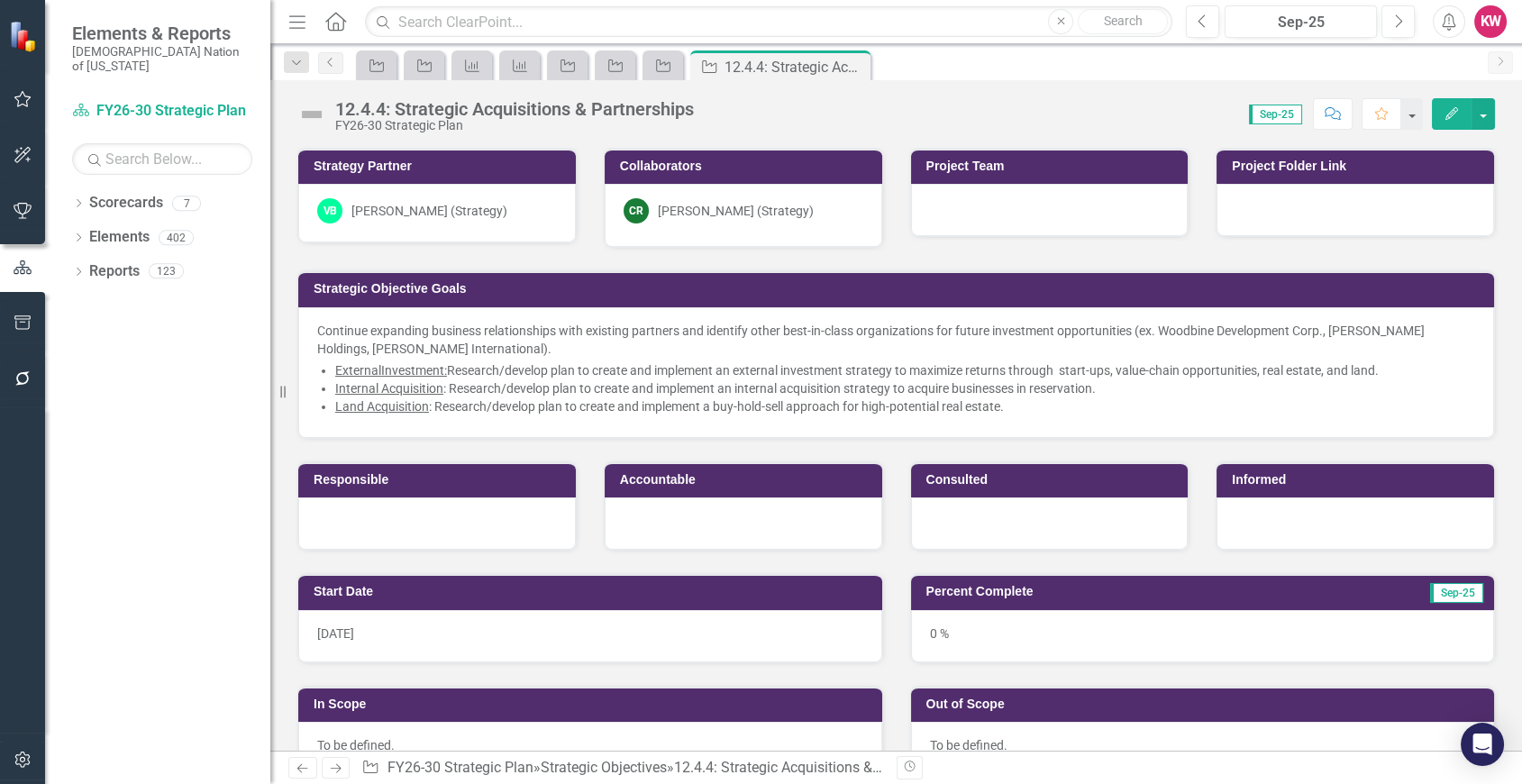
click at [714, 113] on div "Score: 0.00 Sep-25 Completed Comment Favorite Edit" at bounding box center [1099, 113] width 792 height 31
click at [714, 112] on div "Score: 0.00 Sep-25 Completed Comment Favorite Edit" at bounding box center [1099, 113] width 792 height 31
click at [667, 107] on div "12.4.4: Strategic Acquisitions & Partnerships" at bounding box center [514, 109] width 358 height 20
click at [665, 107] on div "12.4.4: Strategic Acquisitions & Partnerships" at bounding box center [514, 109] width 358 height 20
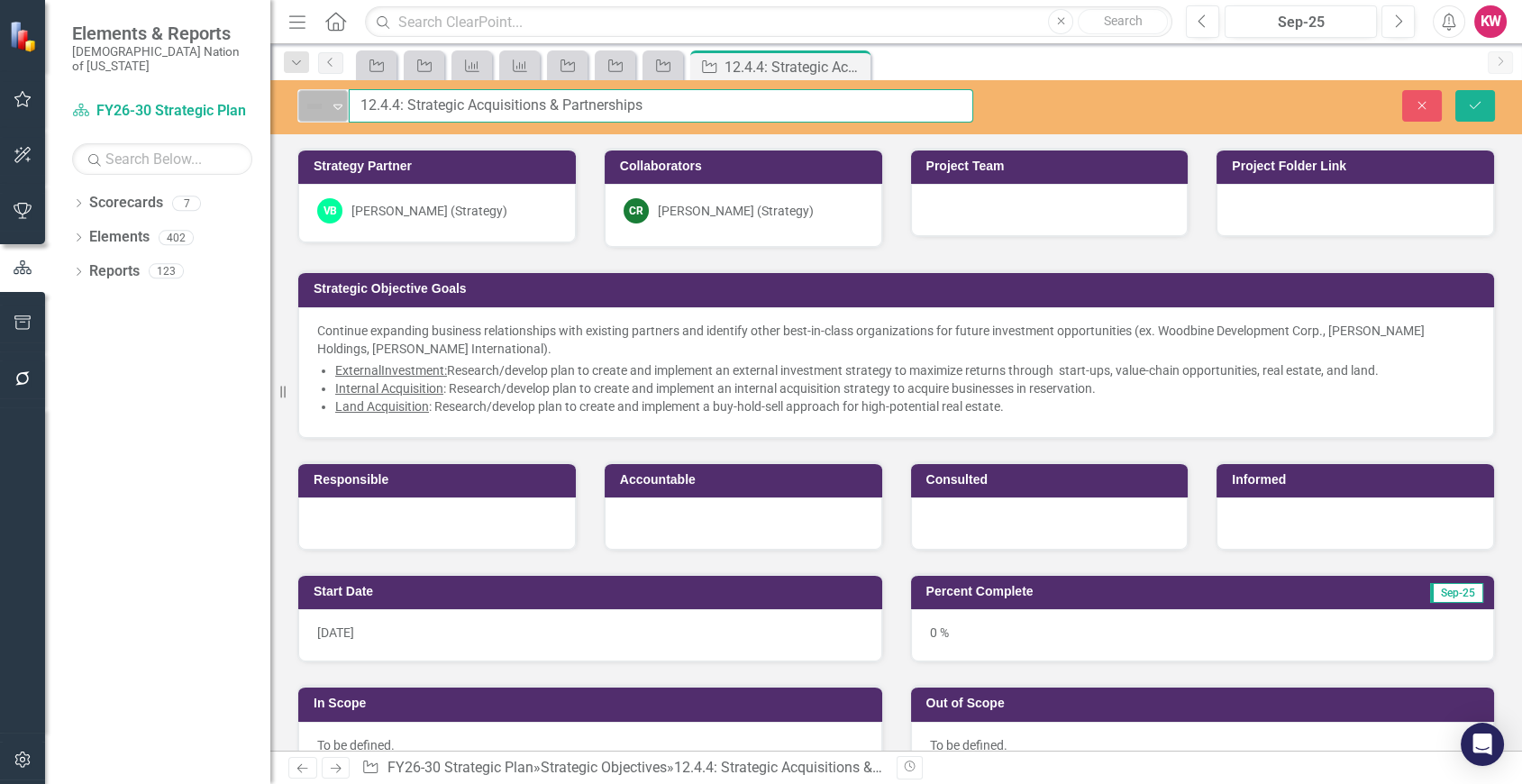
drag, startPoint x: 656, startPoint y: 102, endPoint x: 338, endPoint y: 98, distance: 318.0
click at [338, 98] on div "Not Defined Expand 12.4.4: Strategic Acquisitions & Partnerships" at bounding box center [635, 105] width 676 height 33
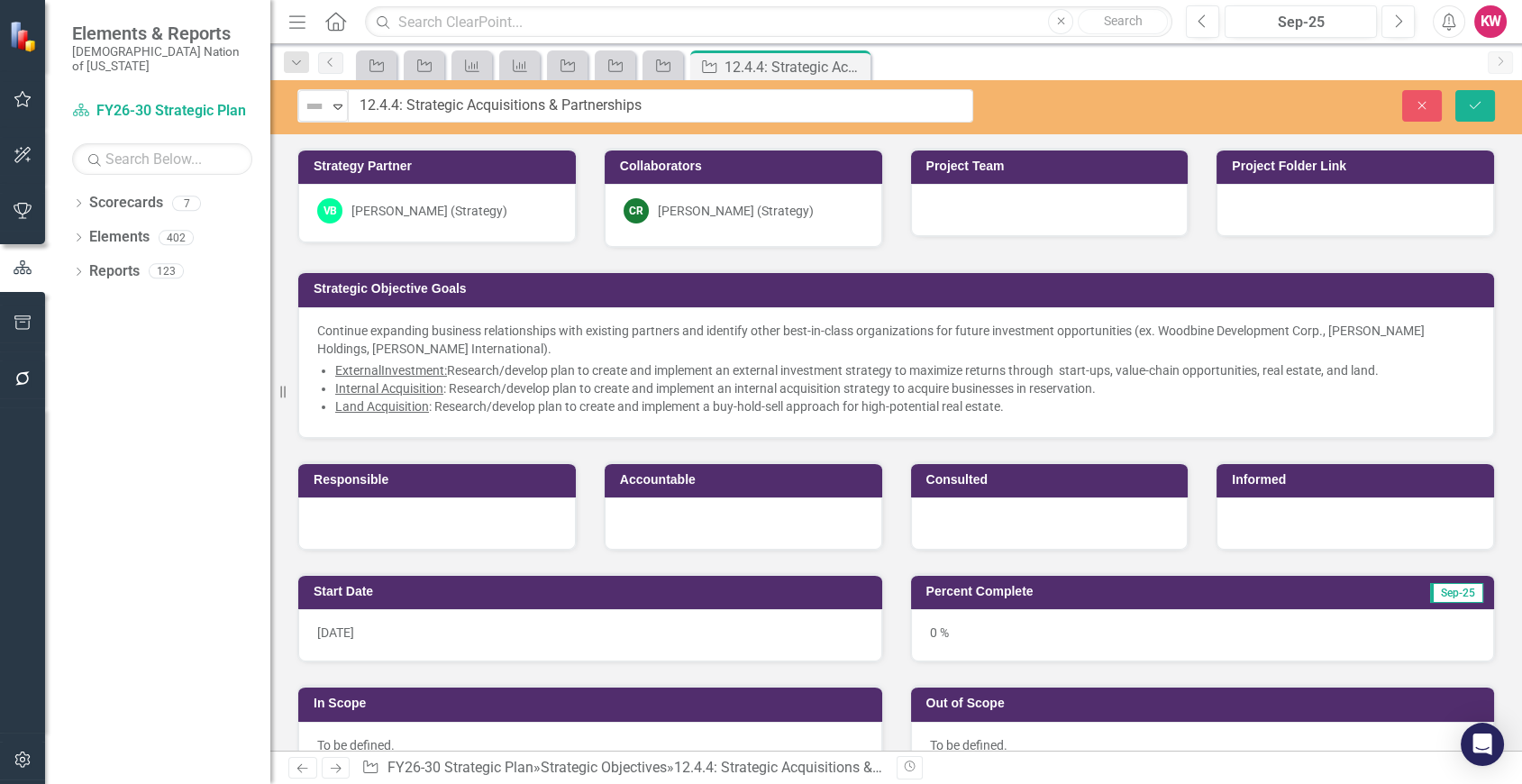
drag, startPoint x: 1400, startPoint y: 131, endPoint x: 1391, endPoint y: 144, distance: 15.8
click at [1392, 142] on div "Not Defined Expand 12.4.4: Strategic Acquisitions & Partnerships Close Save Str…" at bounding box center [896, 415] width 1252 height 670
click at [1424, 111] on icon "Close" at bounding box center [1422, 105] width 16 height 13
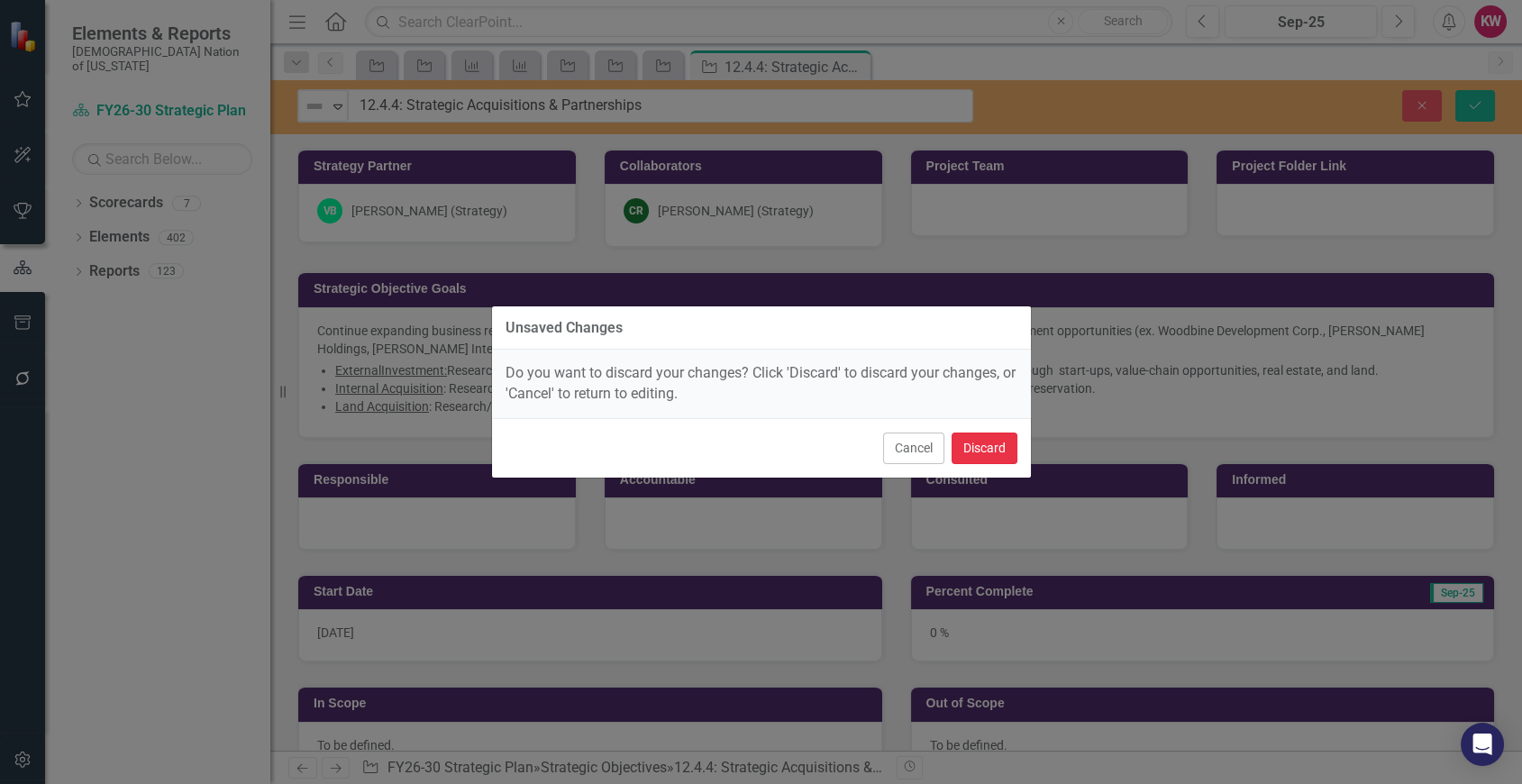
click at [993, 443] on button "Discard" at bounding box center [985, 448] width 66 height 32
